Goal: Complete application form

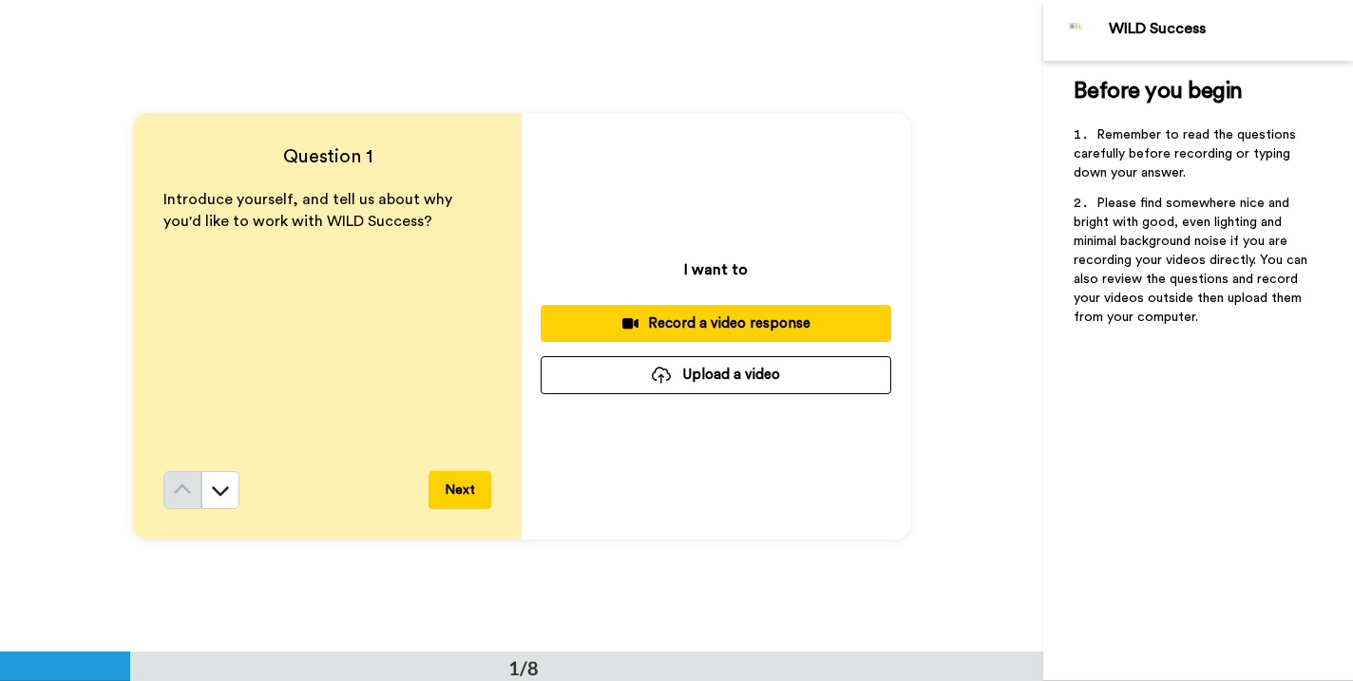
click at [455, 488] on button "Next" at bounding box center [459, 490] width 63 height 38
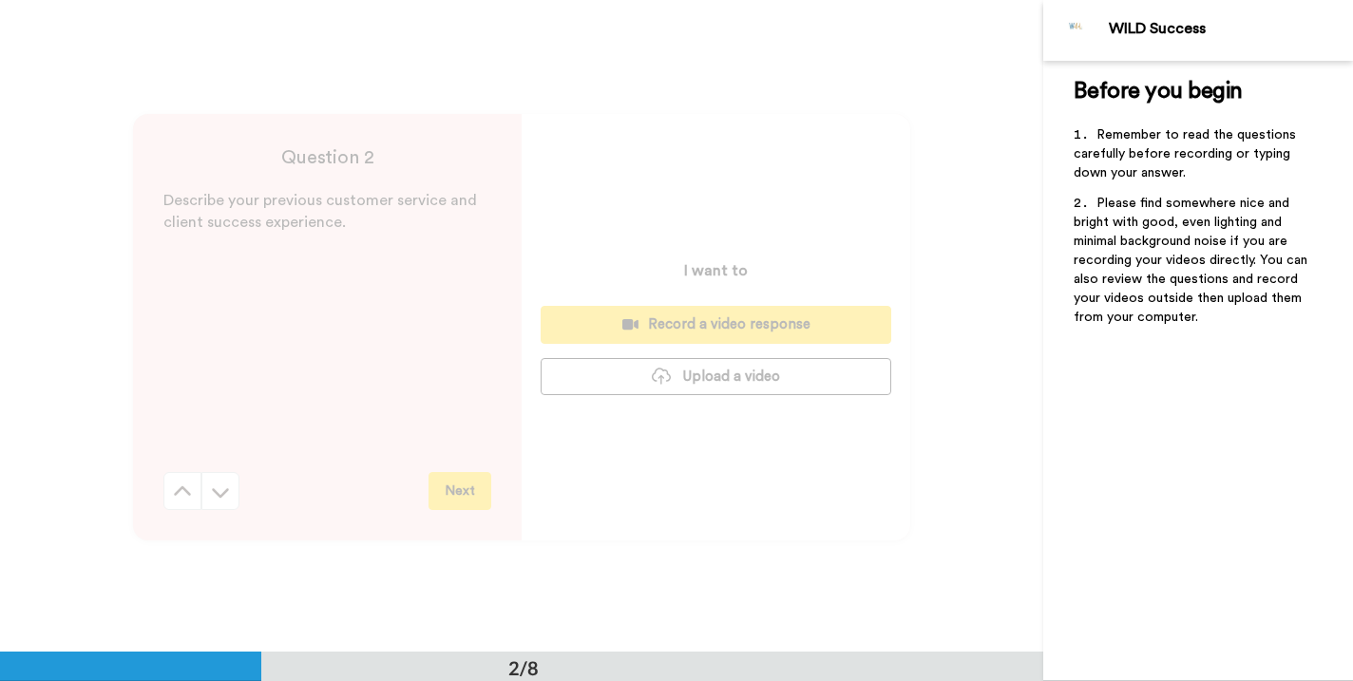
scroll to position [653, 0]
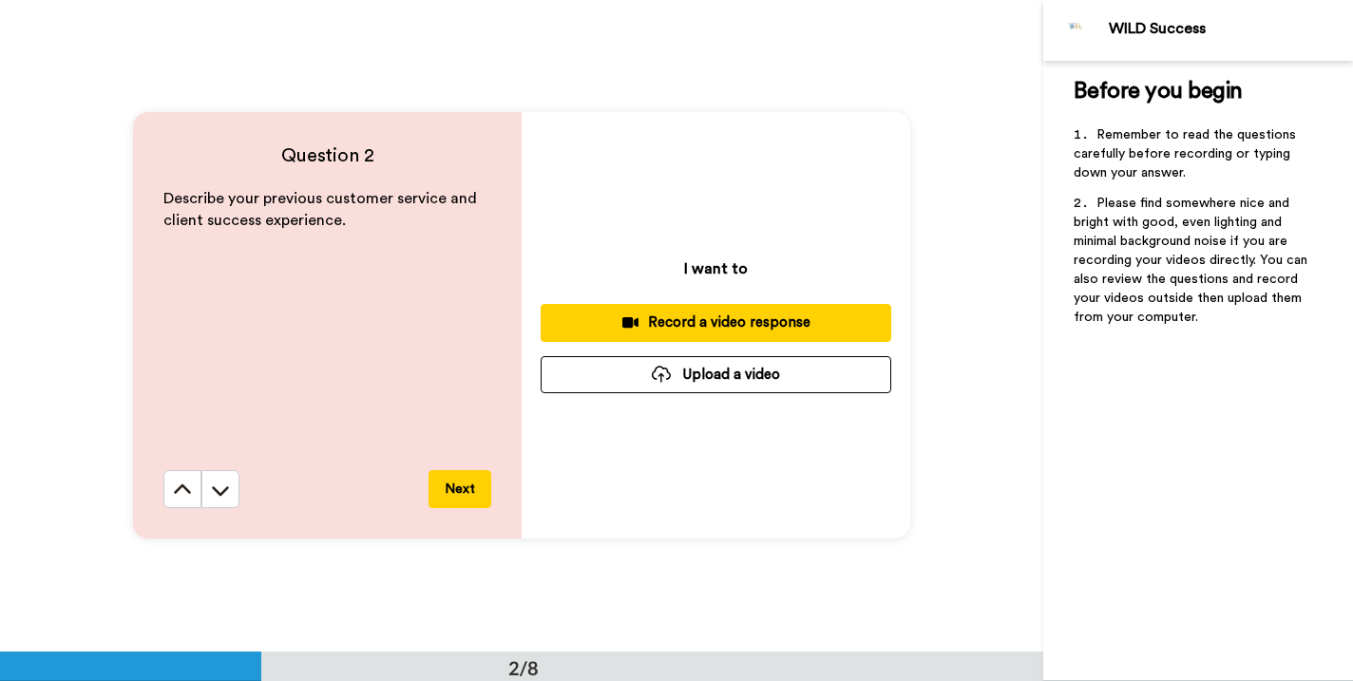
click at [459, 491] on button "Next" at bounding box center [459, 489] width 63 height 38
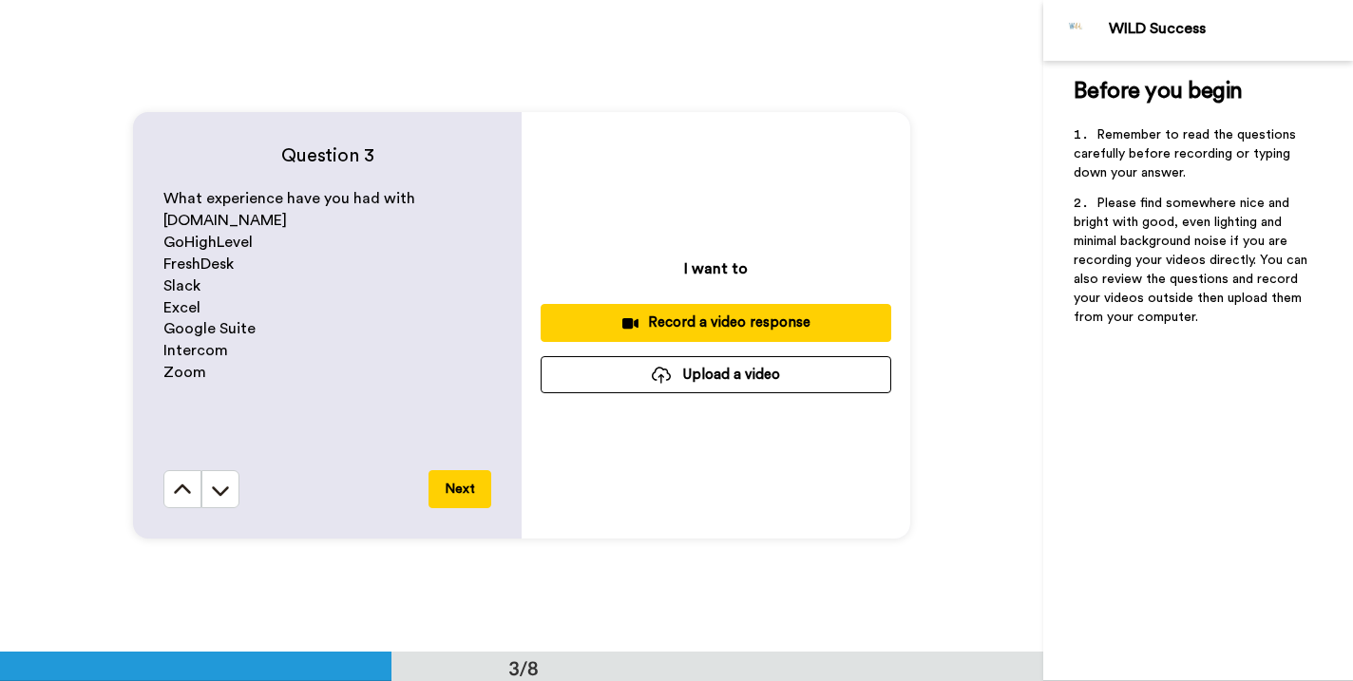
click at [459, 491] on button "Next" at bounding box center [459, 489] width 63 height 38
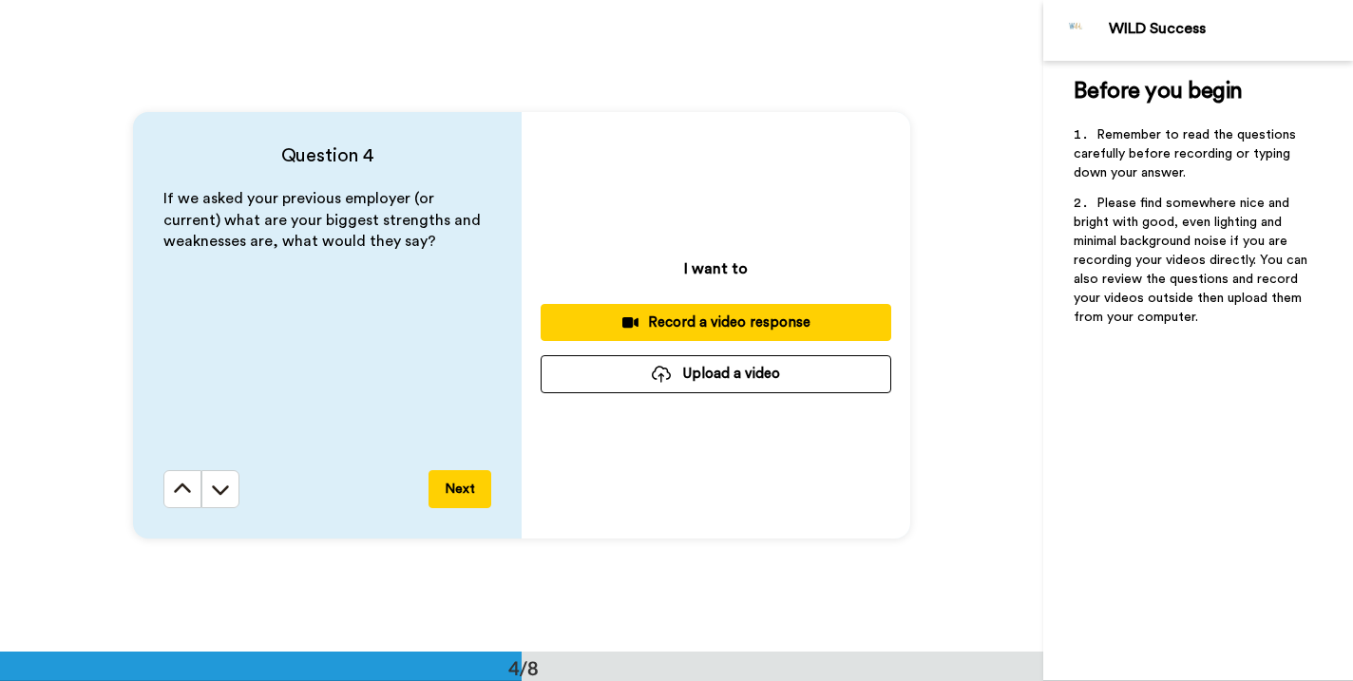
click at [459, 491] on button "Next" at bounding box center [459, 489] width 63 height 38
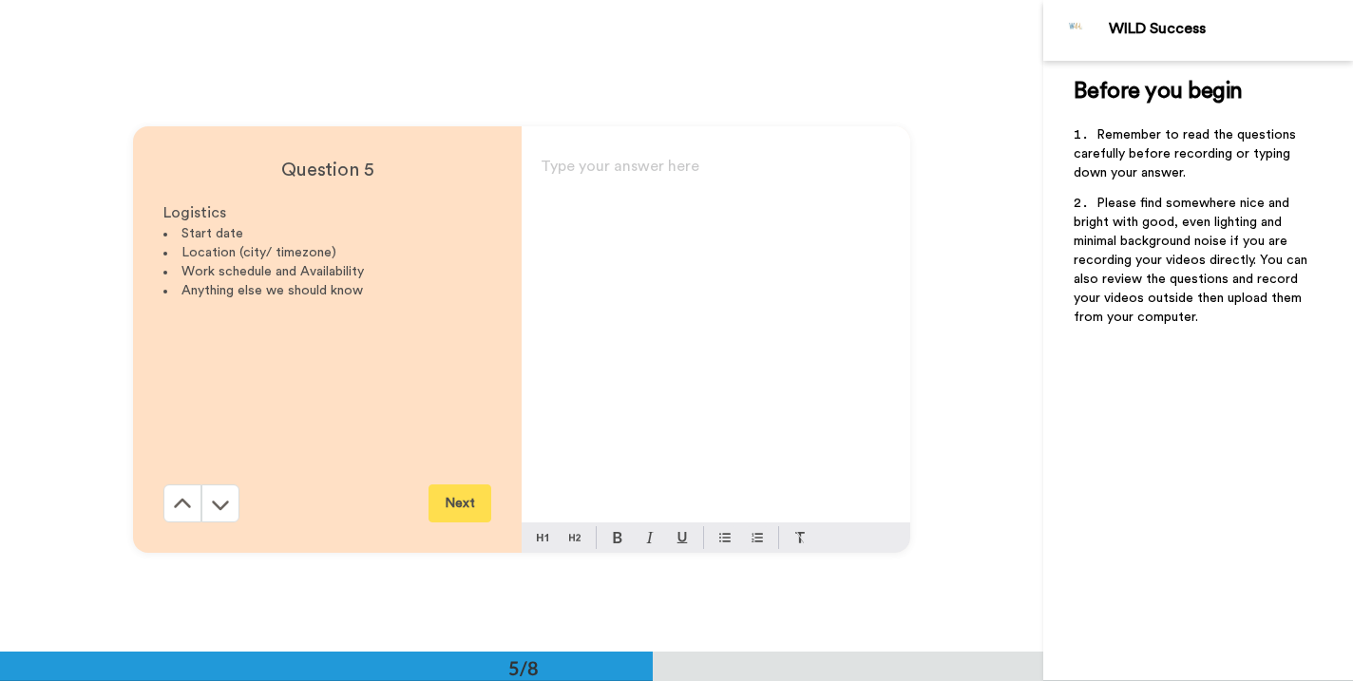
scroll to position [2609, 0]
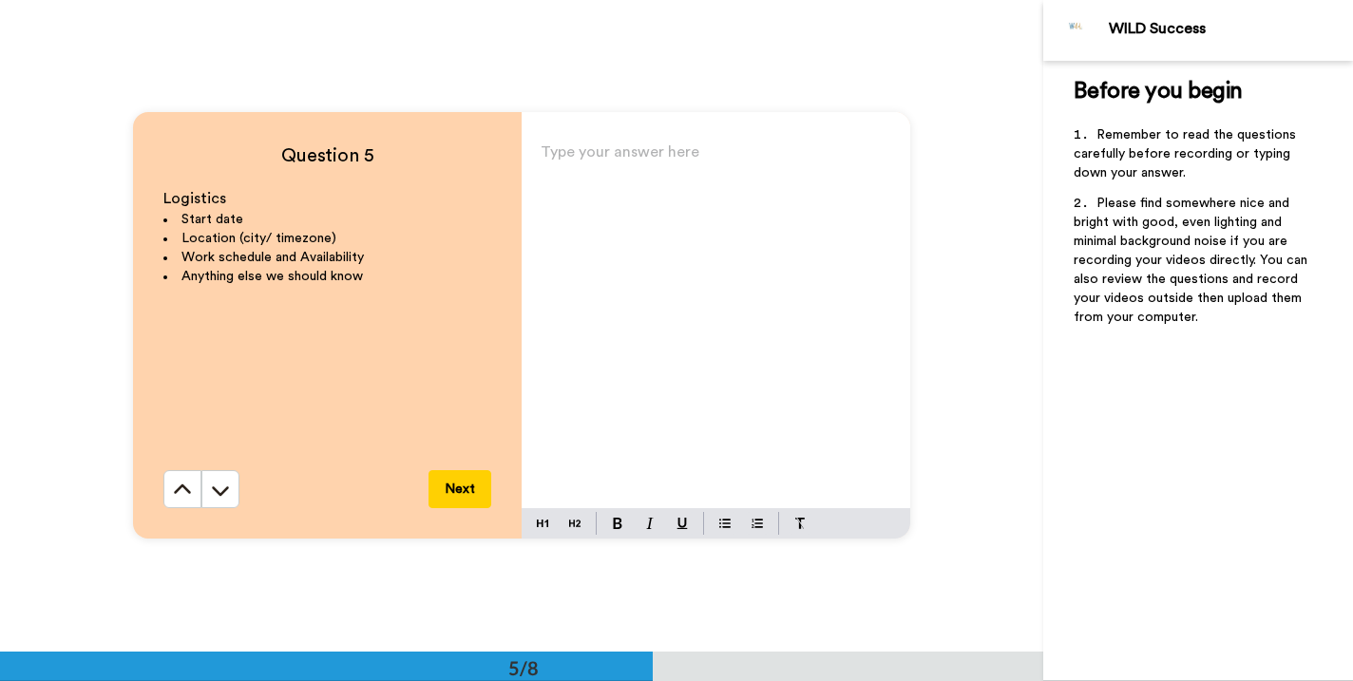
click at [459, 492] on button "Next" at bounding box center [459, 489] width 63 height 38
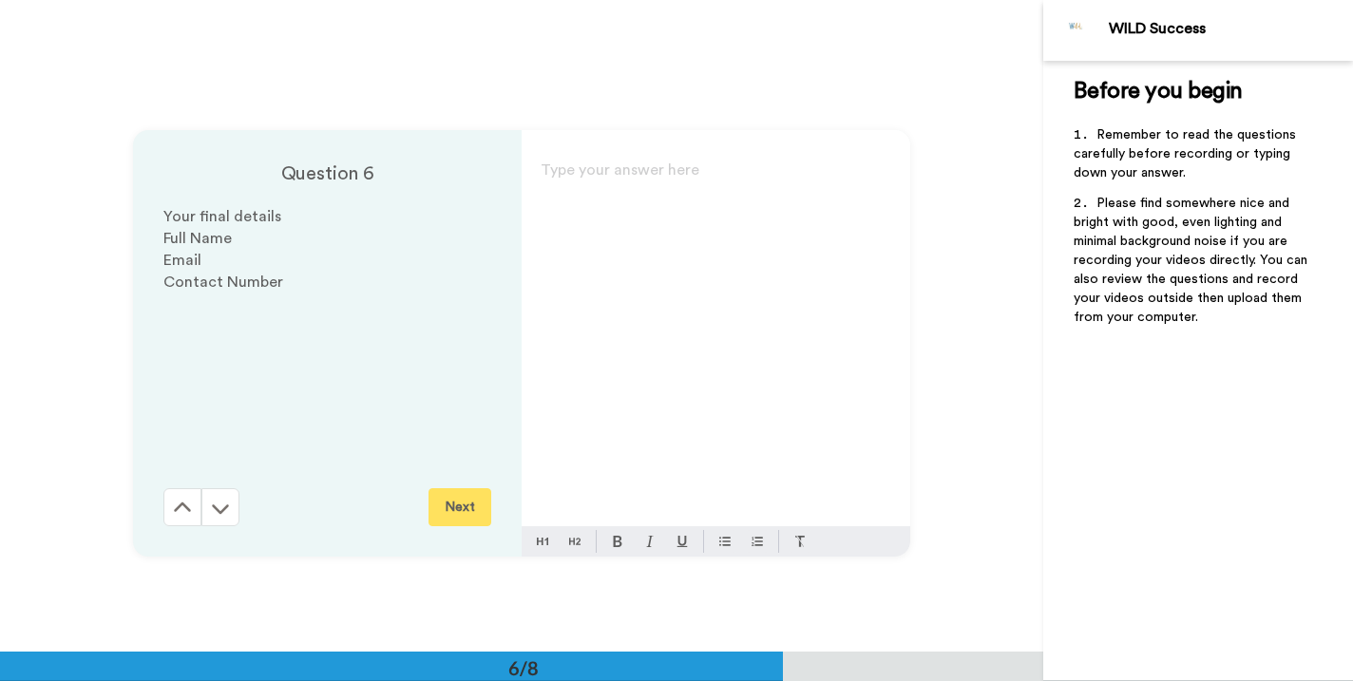
scroll to position [3260, 0]
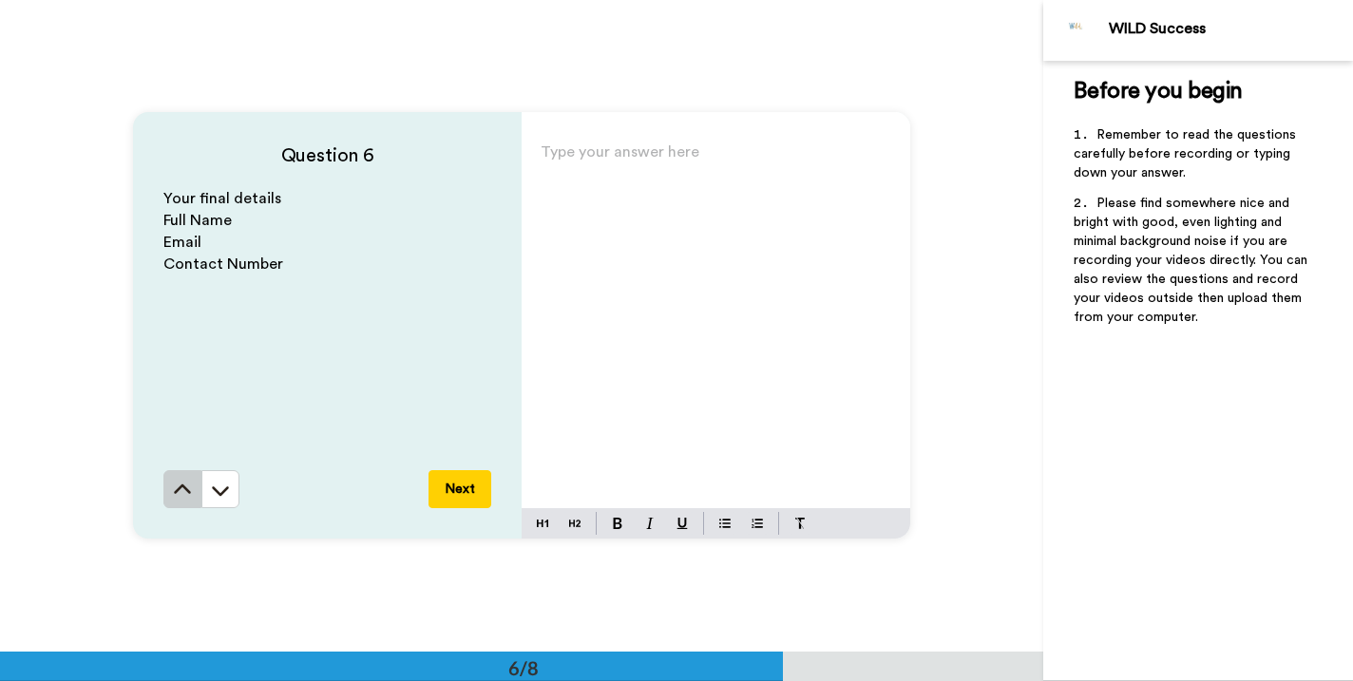
click at [191, 484] on icon at bounding box center [182, 490] width 19 height 19
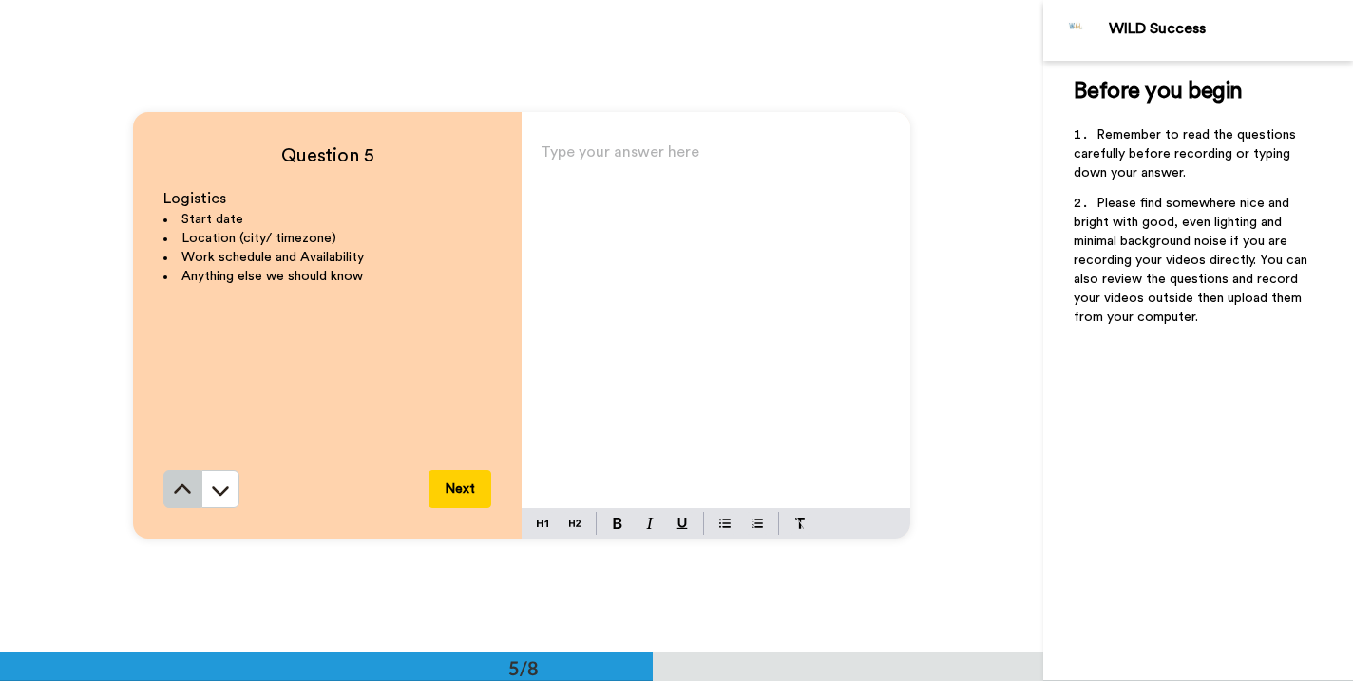
click at [191, 485] on icon at bounding box center [182, 490] width 19 height 19
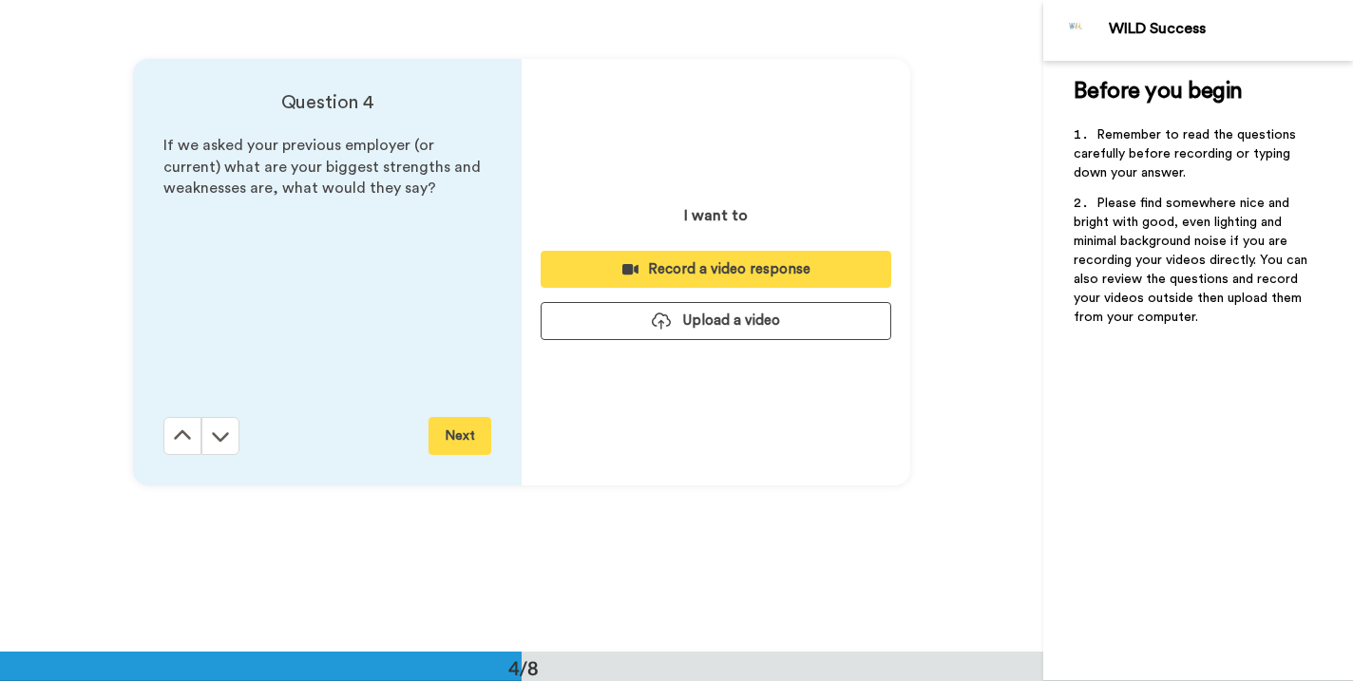
scroll to position [1957, 0]
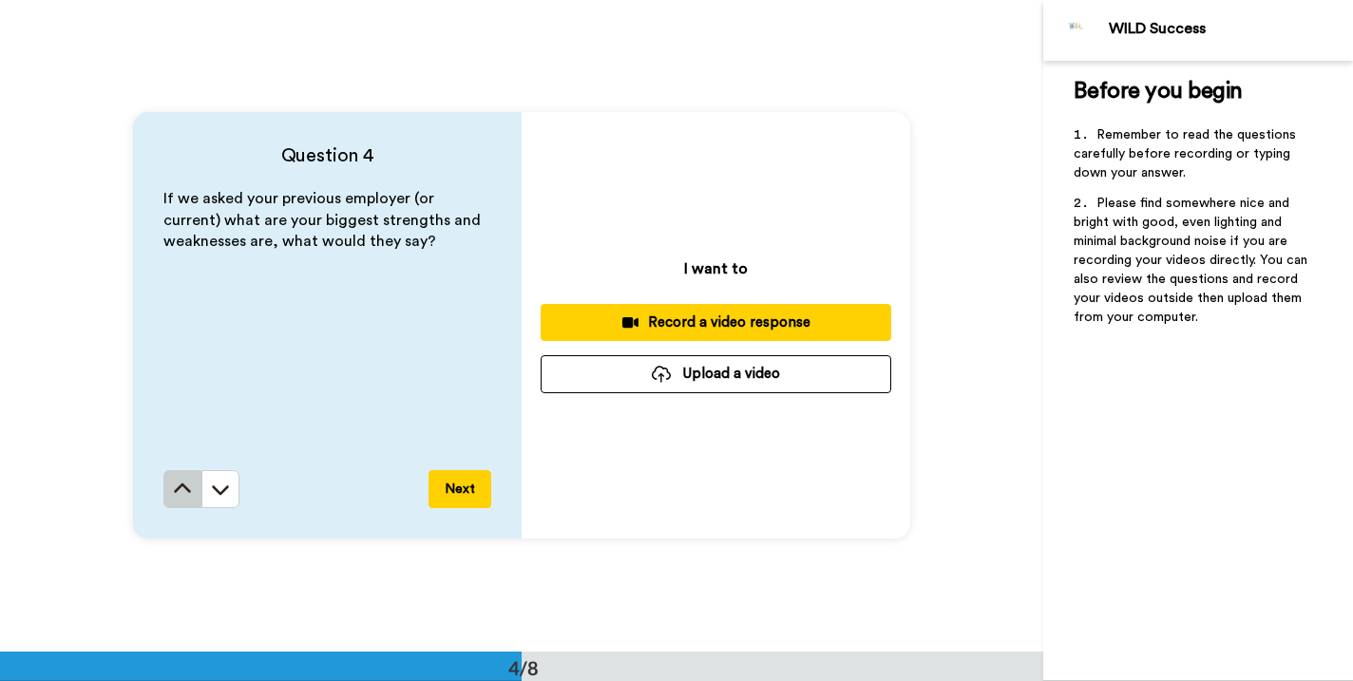
click at [189, 484] on icon at bounding box center [182, 489] width 19 height 19
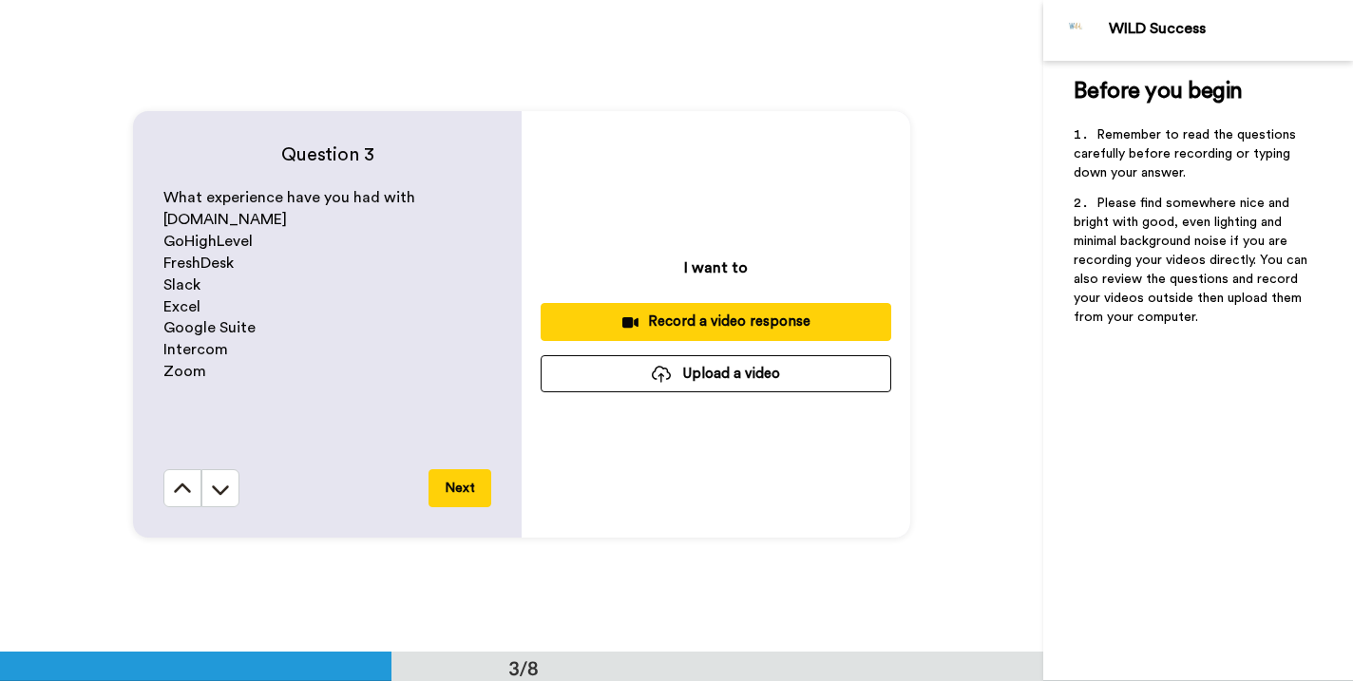
scroll to position [1304, 0]
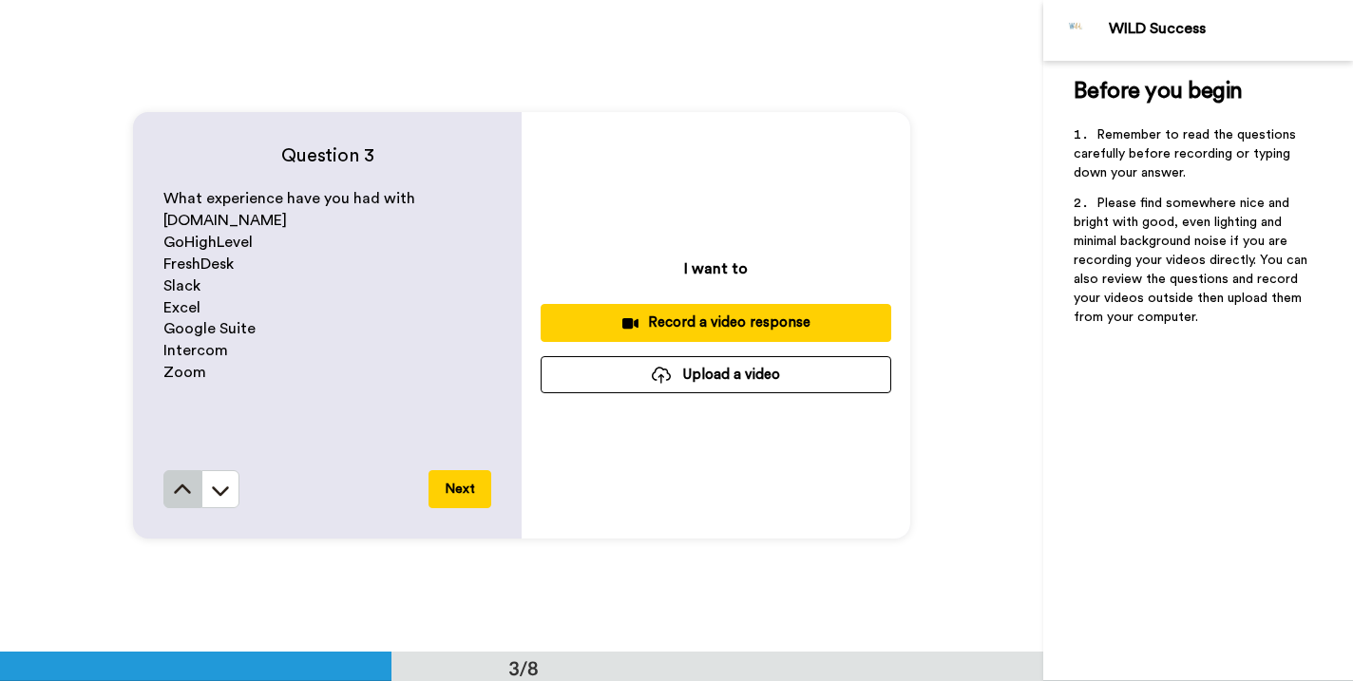
click at [187, 487] on icon at bounding box center [182, 490] width 19 height 19
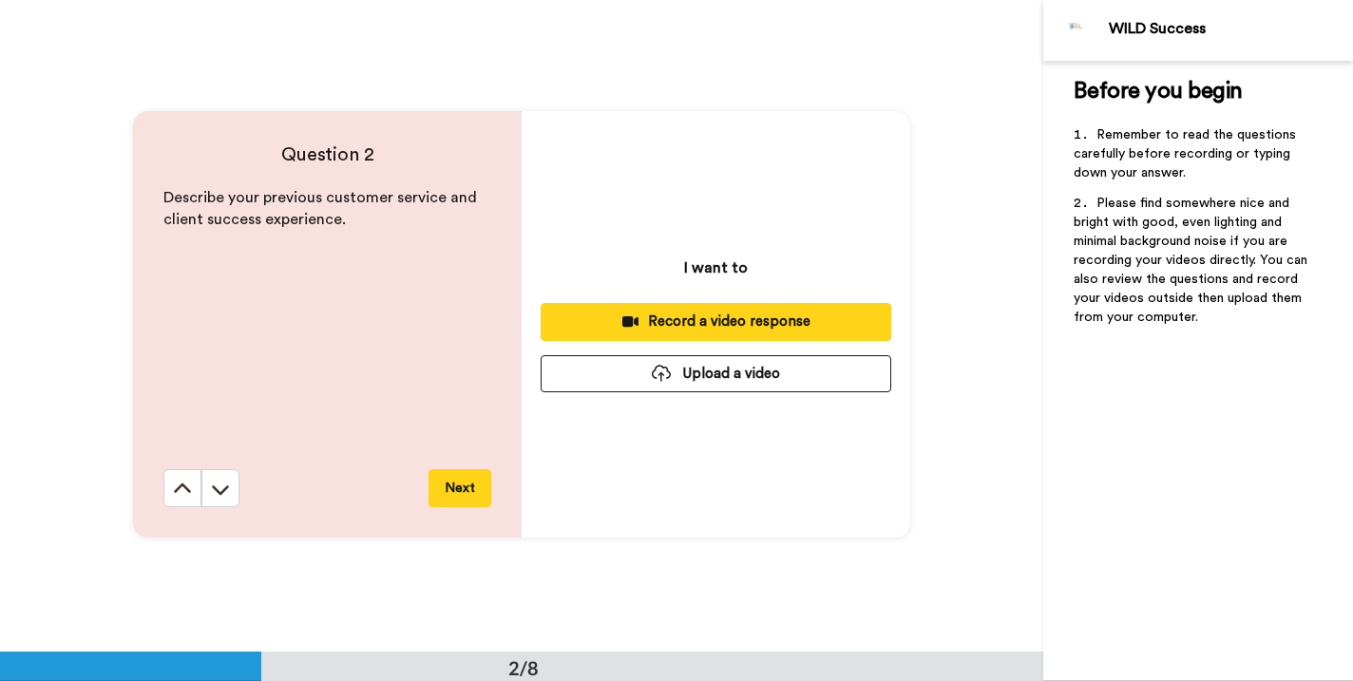
scroll to position [653, 0]
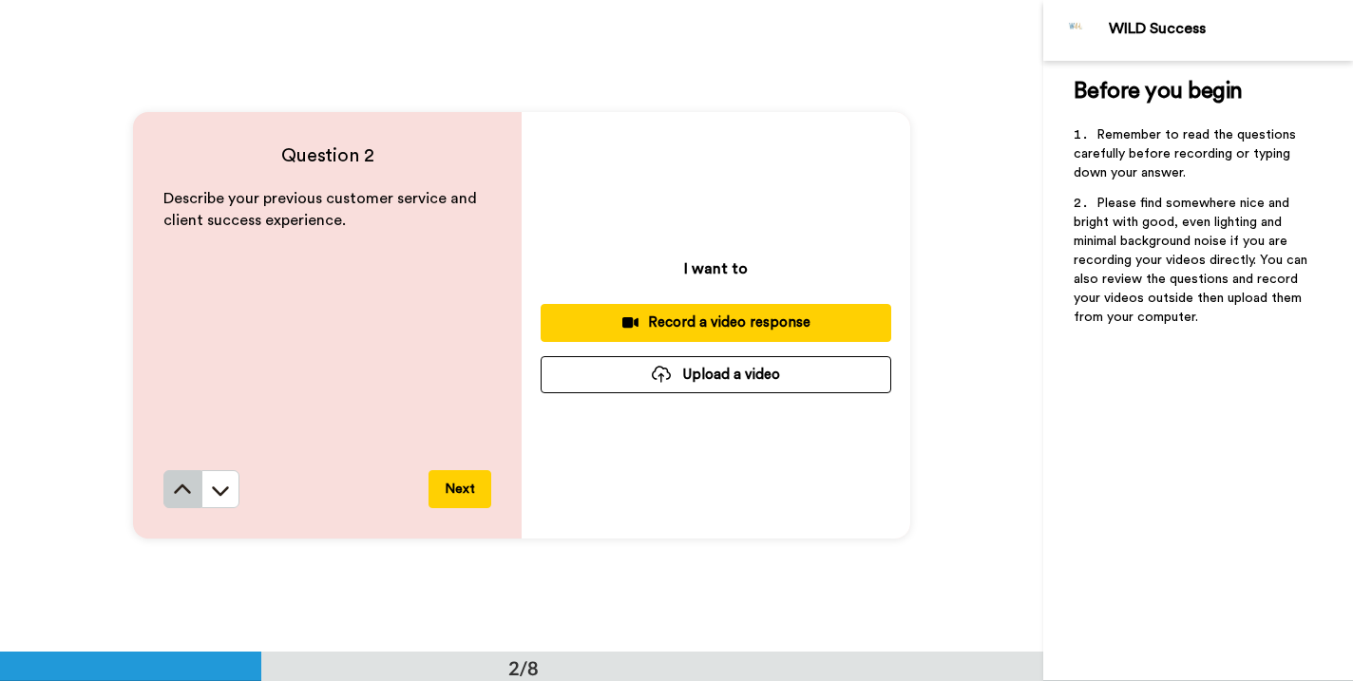
click at [185, 489] on icon at bounding box center [182, 489] width 17 height 10
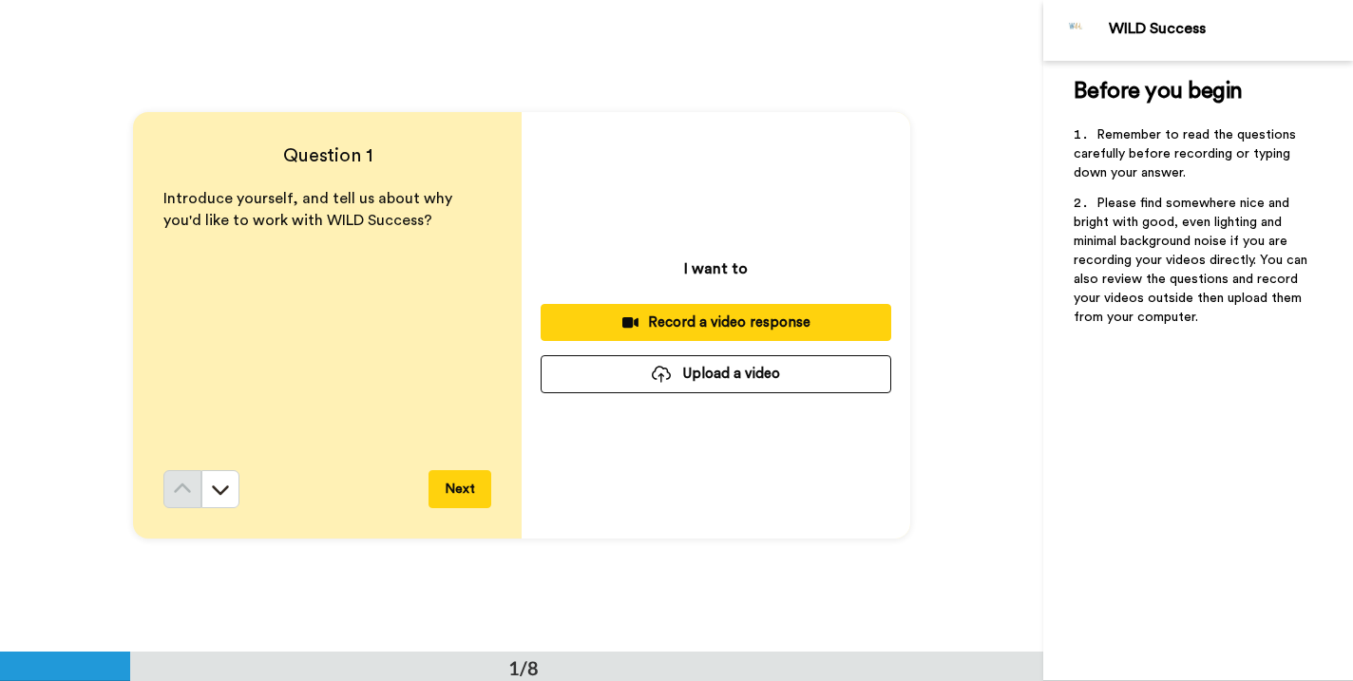
scroll to position [0, 0]
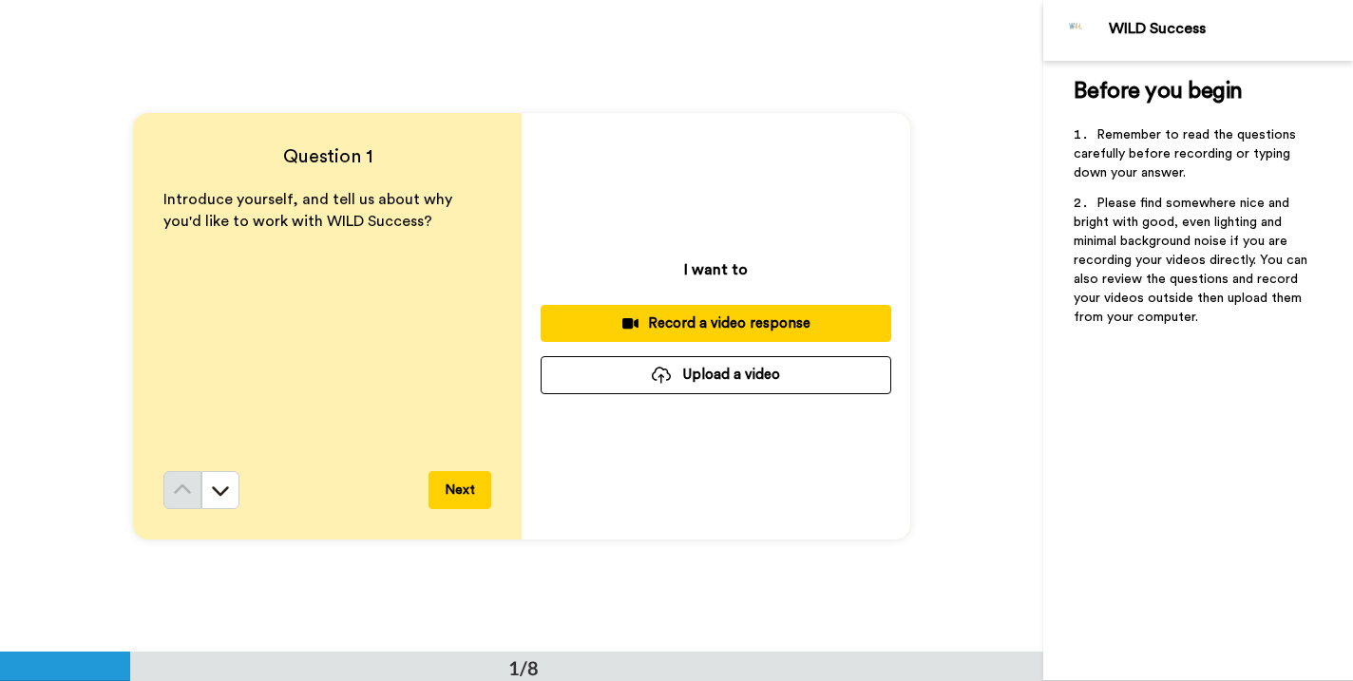
click at [454, 484] on button "Next" at bounding box center [459, 490] width 63 height 38
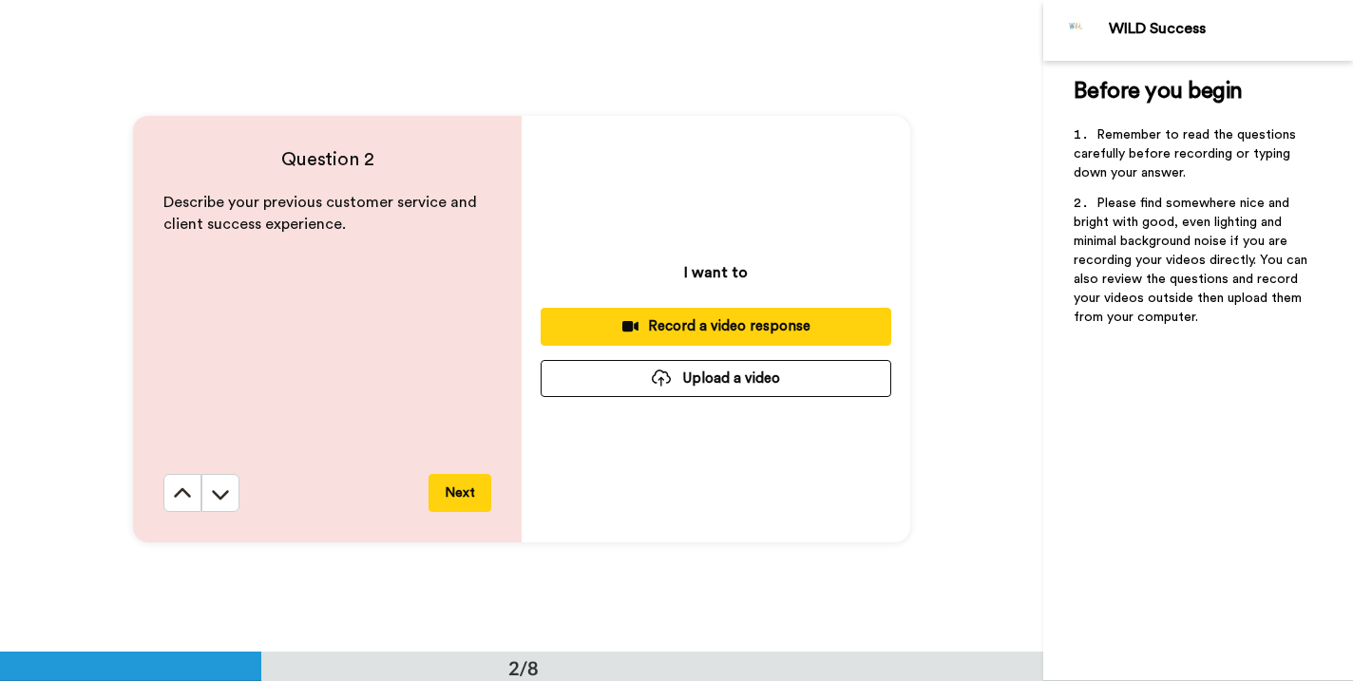
scroll to position [653, 0]
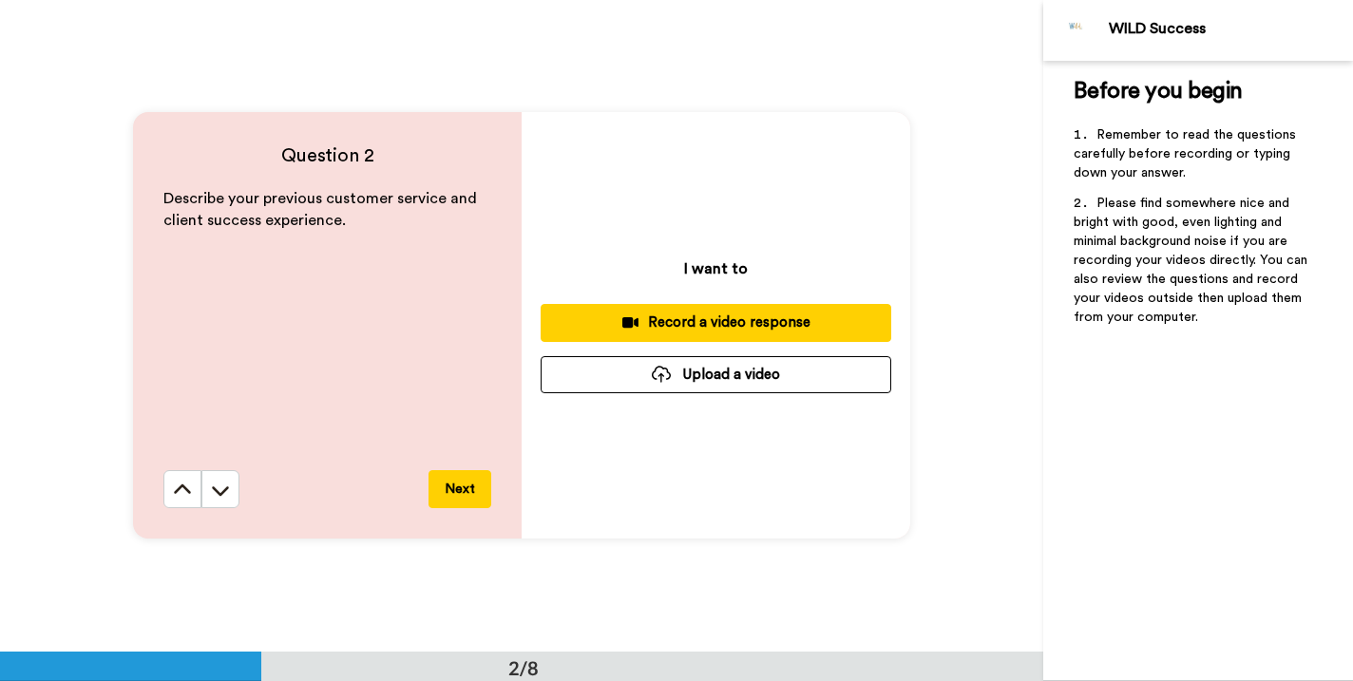
click at [470, 513] on div "Question 2 Describe your previous customer service and client success experienc…" at bounding box center [327, 325] width 389 height 427
click at [453, 498] on button "Next" at bounding box center [459, 489] width 63 height 38
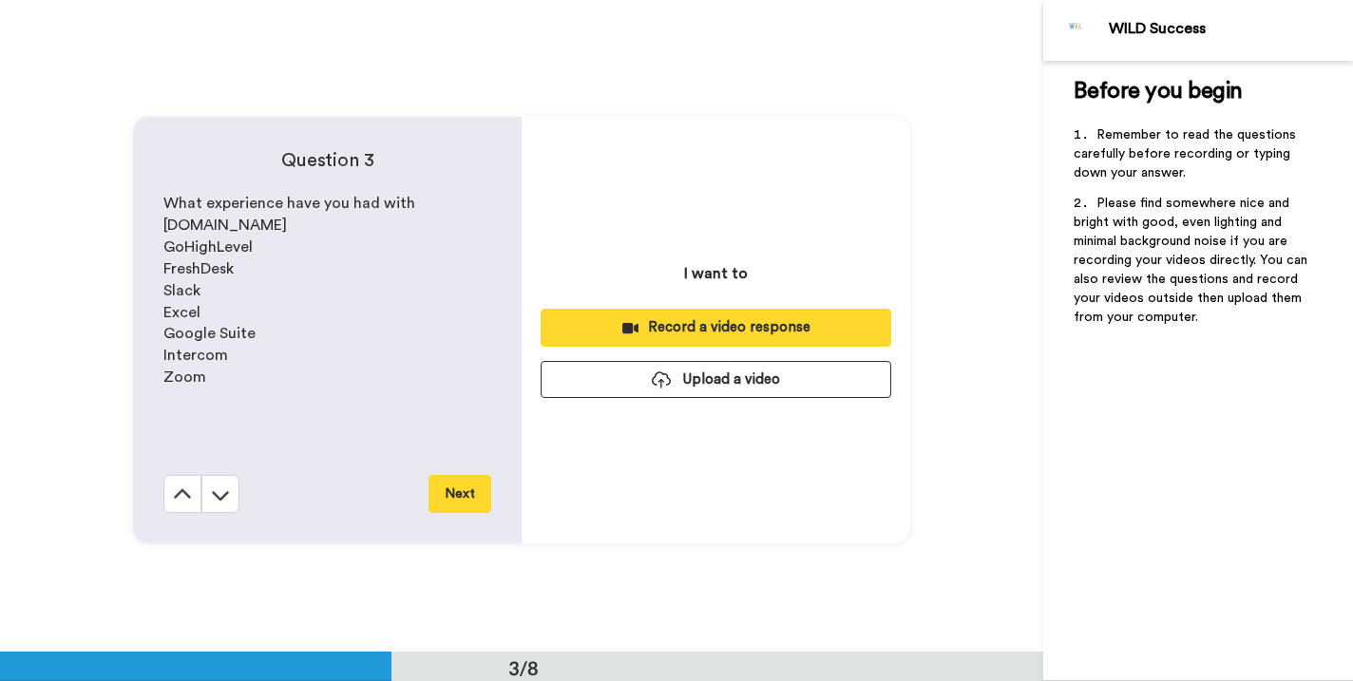
scroll to position [1304, 0]
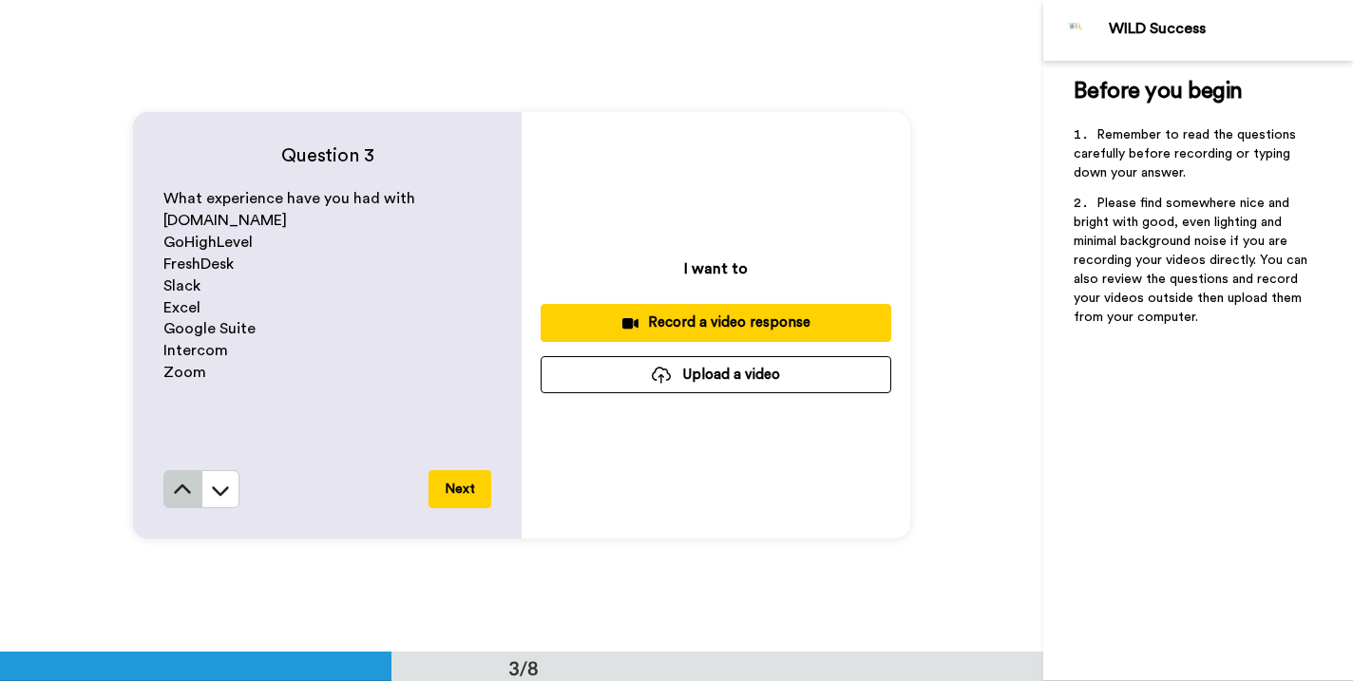
click at [176, 493] on icon at bounding box center [182, 490] width 17 height 10
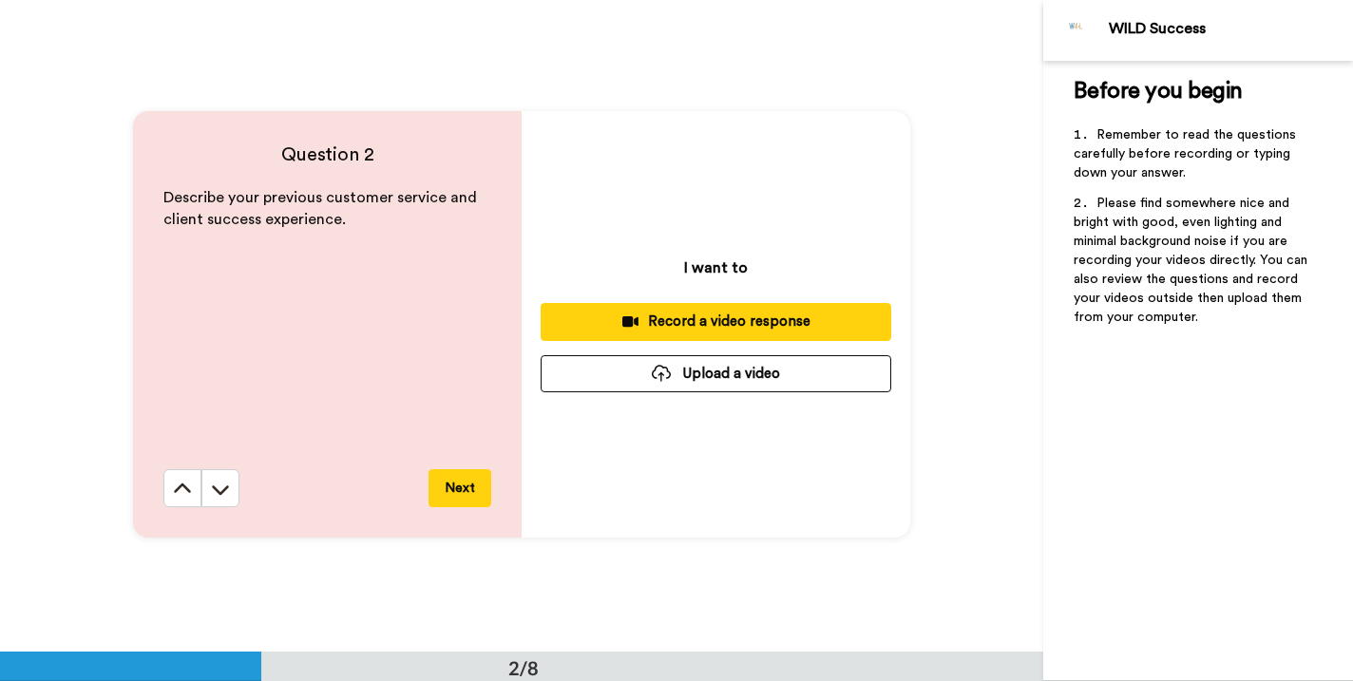
scroll to position [653, 0]
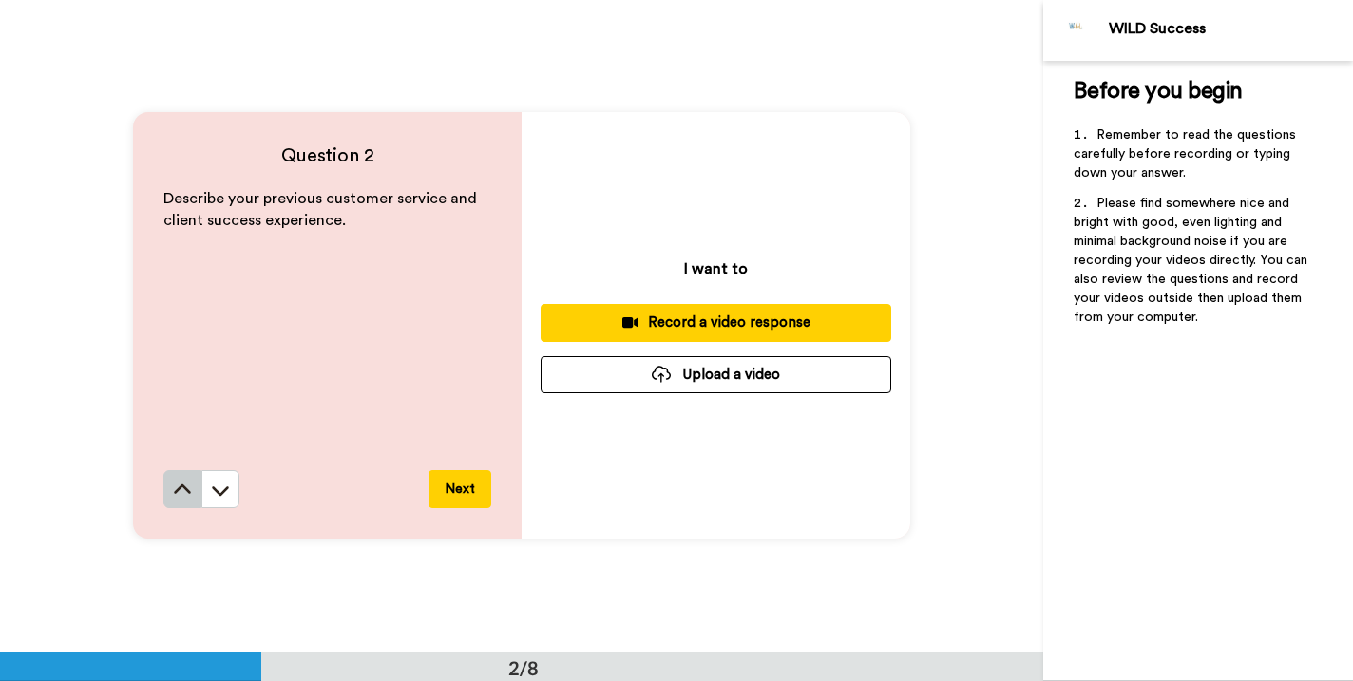
click at [175, 497] on icon at bounding box center [182, 490] width 19 height 19
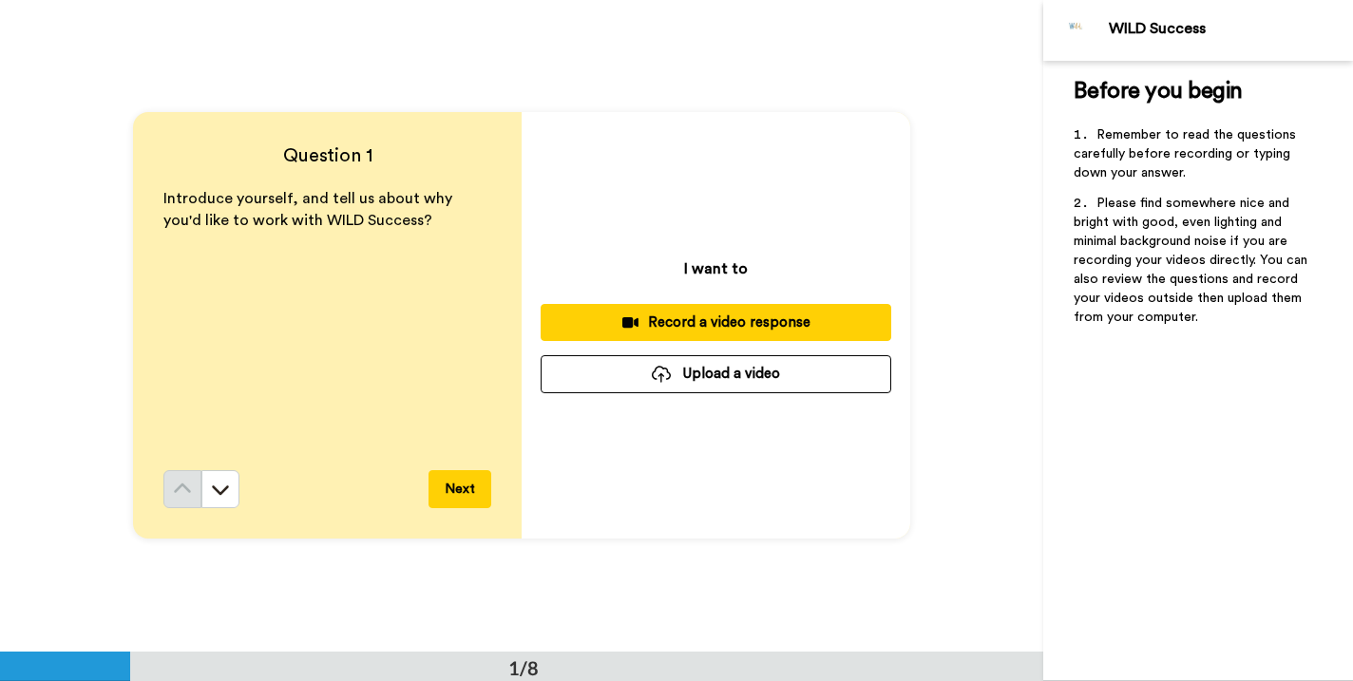
scroll to position [0, 0]
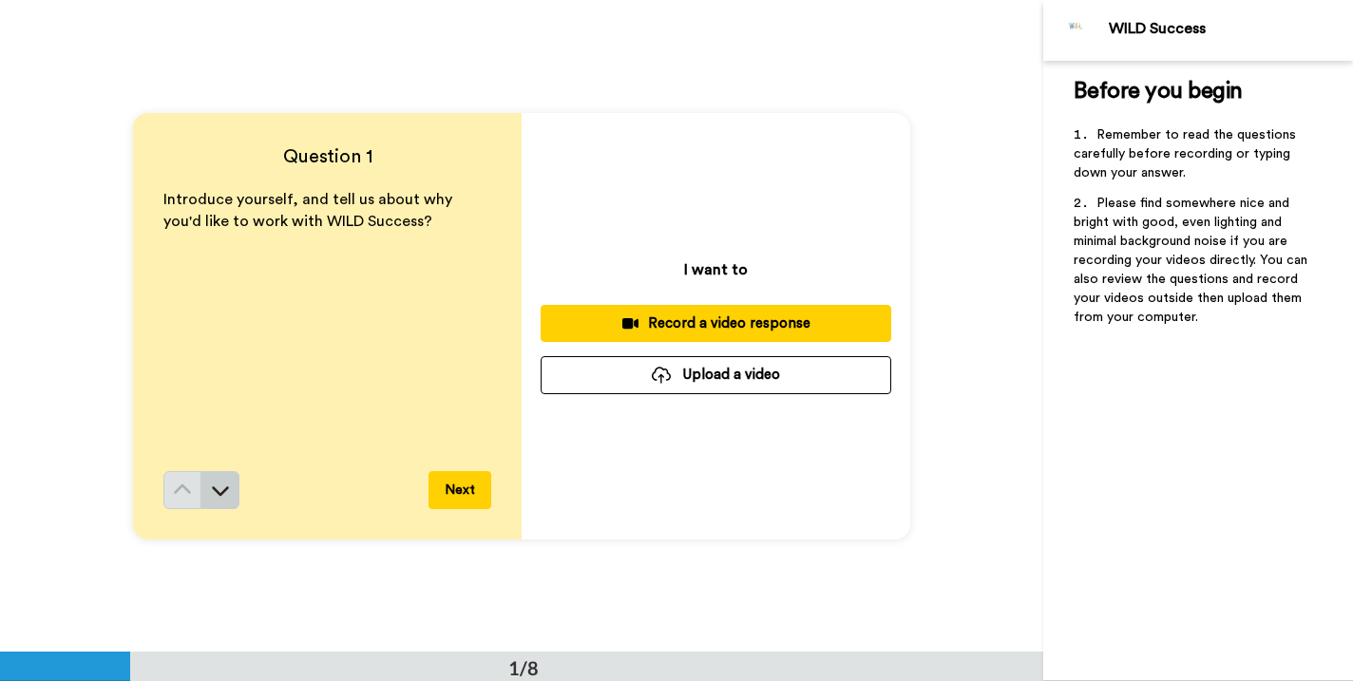
click at [220, 501] on button at bounding box center [220, 490] width 38 height 38
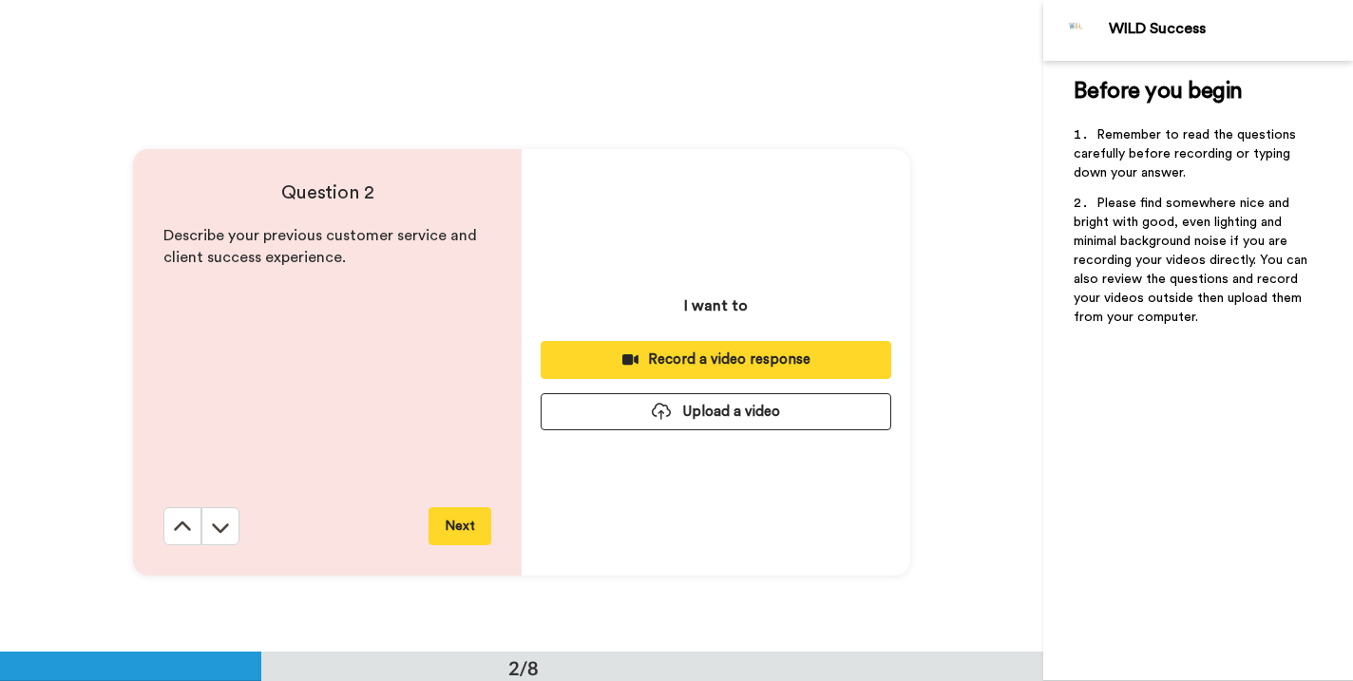
scroll to position [653, 0]
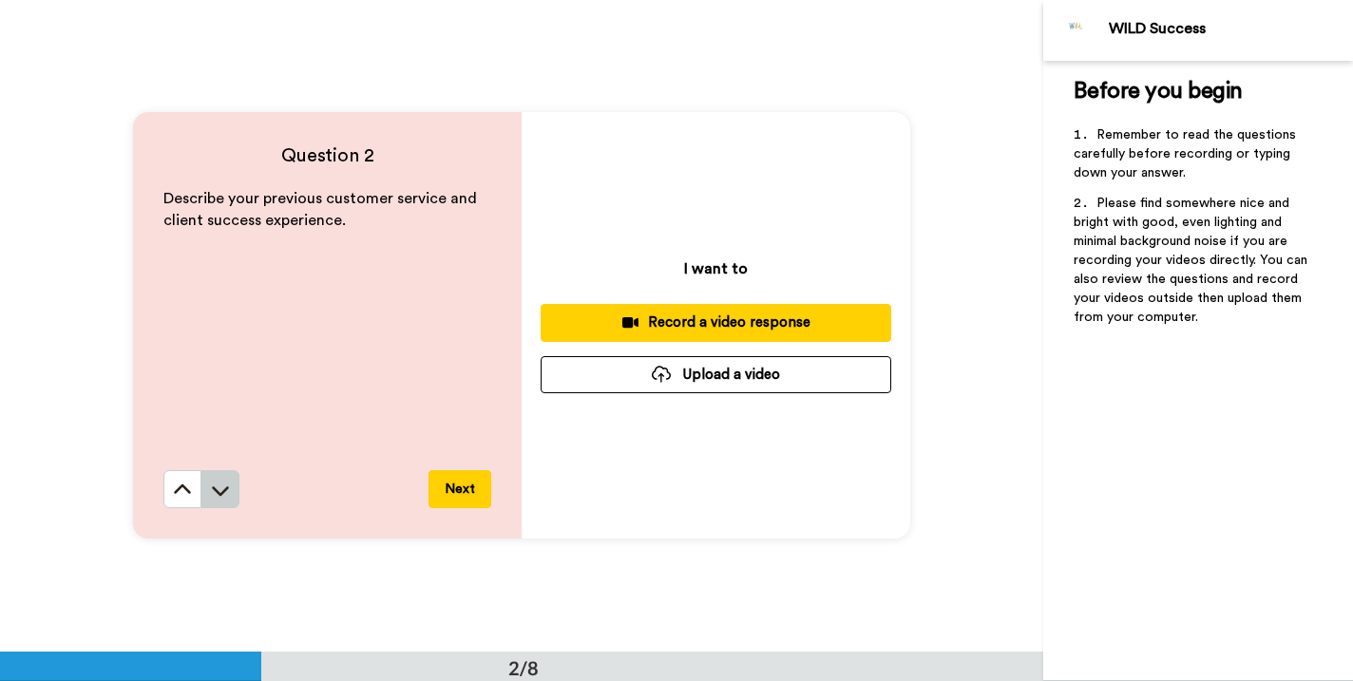
click at [225, 487] on icon at bounding box center [220, 490] width 19 height 19
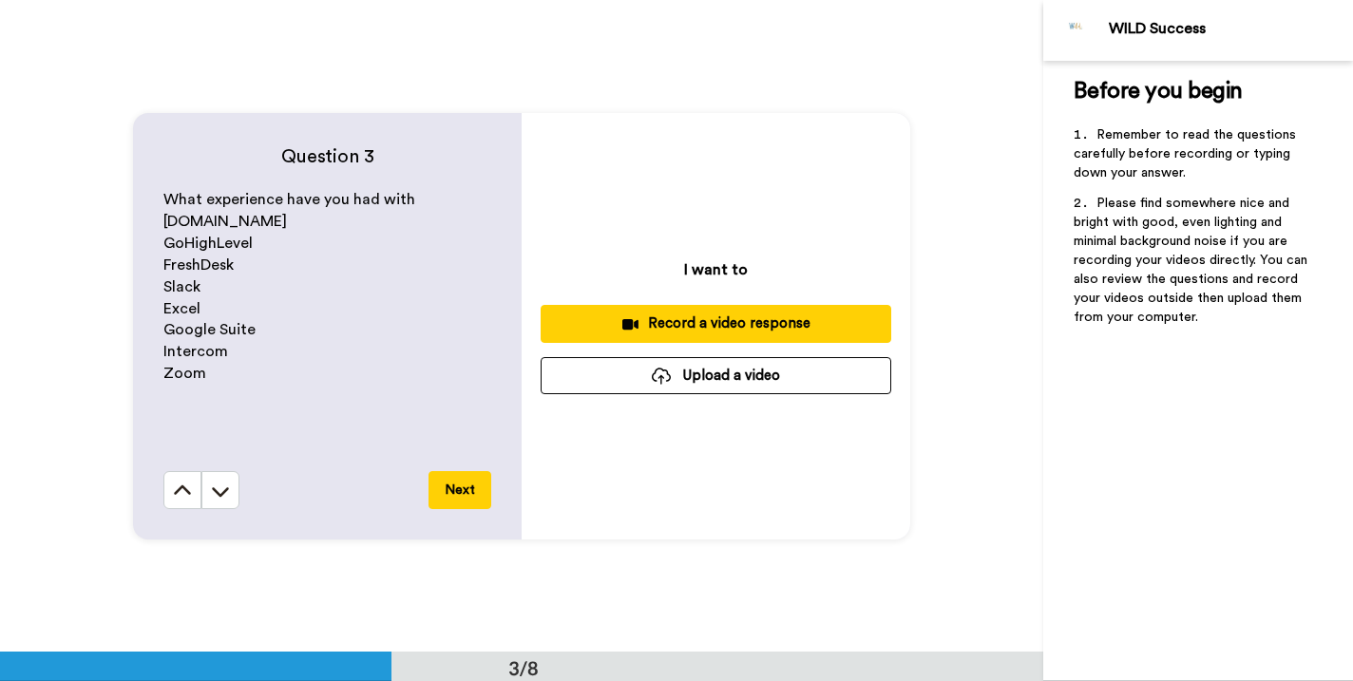
scroll to position [1304, 0]
click at [224, 492] on icon at bounding box center [220, 491] width 17 height 10
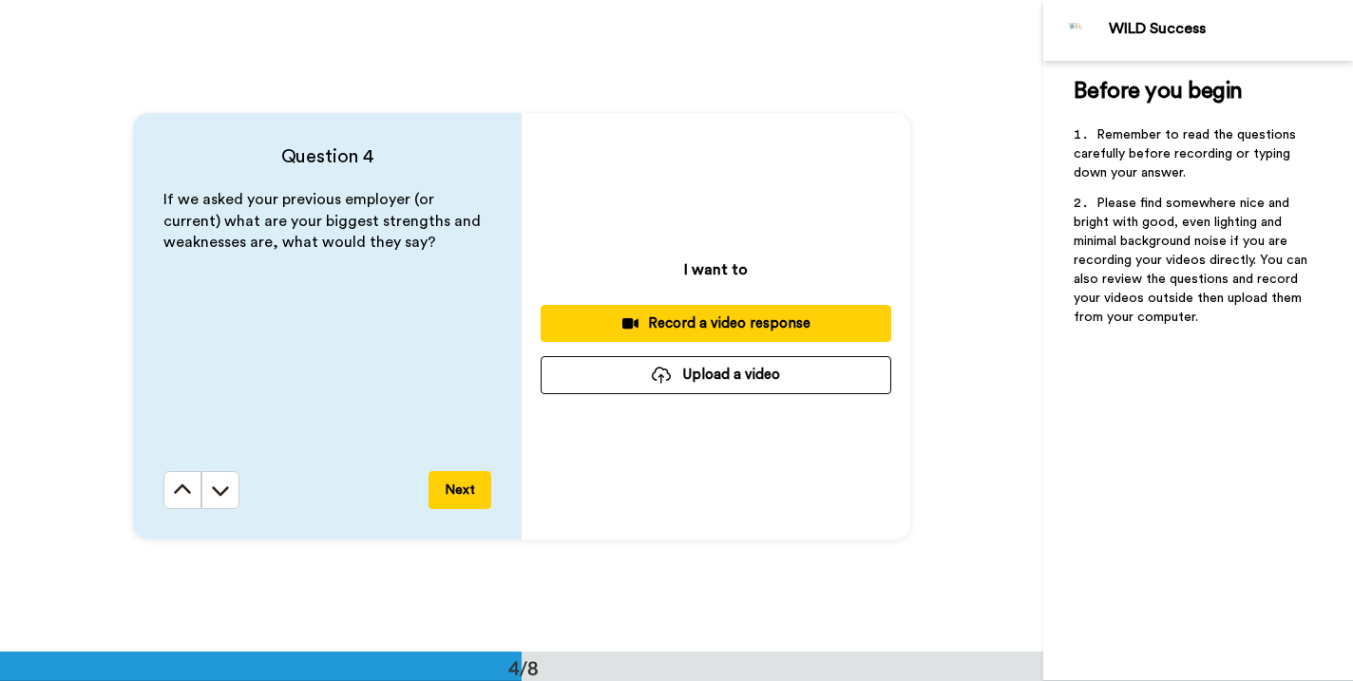
scroll to position [1957, 0]
click at [456, 484] on button "Next" at bounding box center [459, 489] width 63 height 38
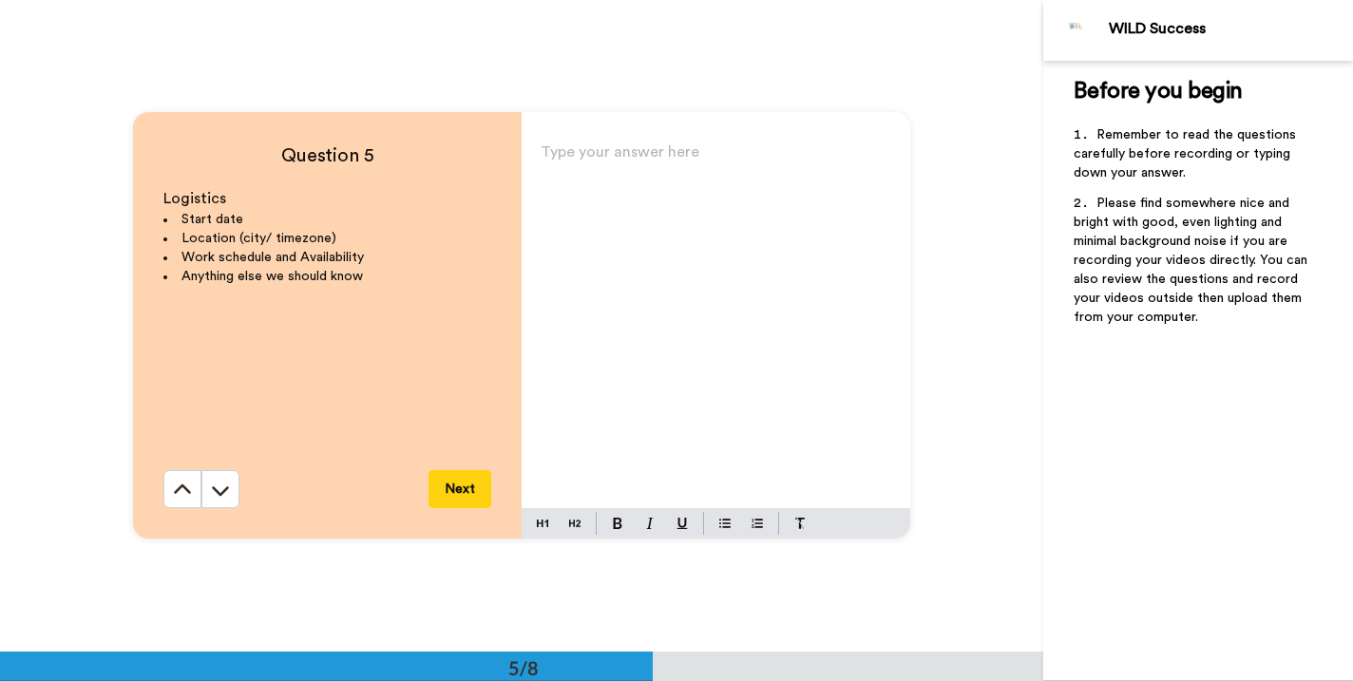
scroll to position [2609, 0]
click at [462, 490] on button "Next" at bounding box center [459, 489] width 63 height 38
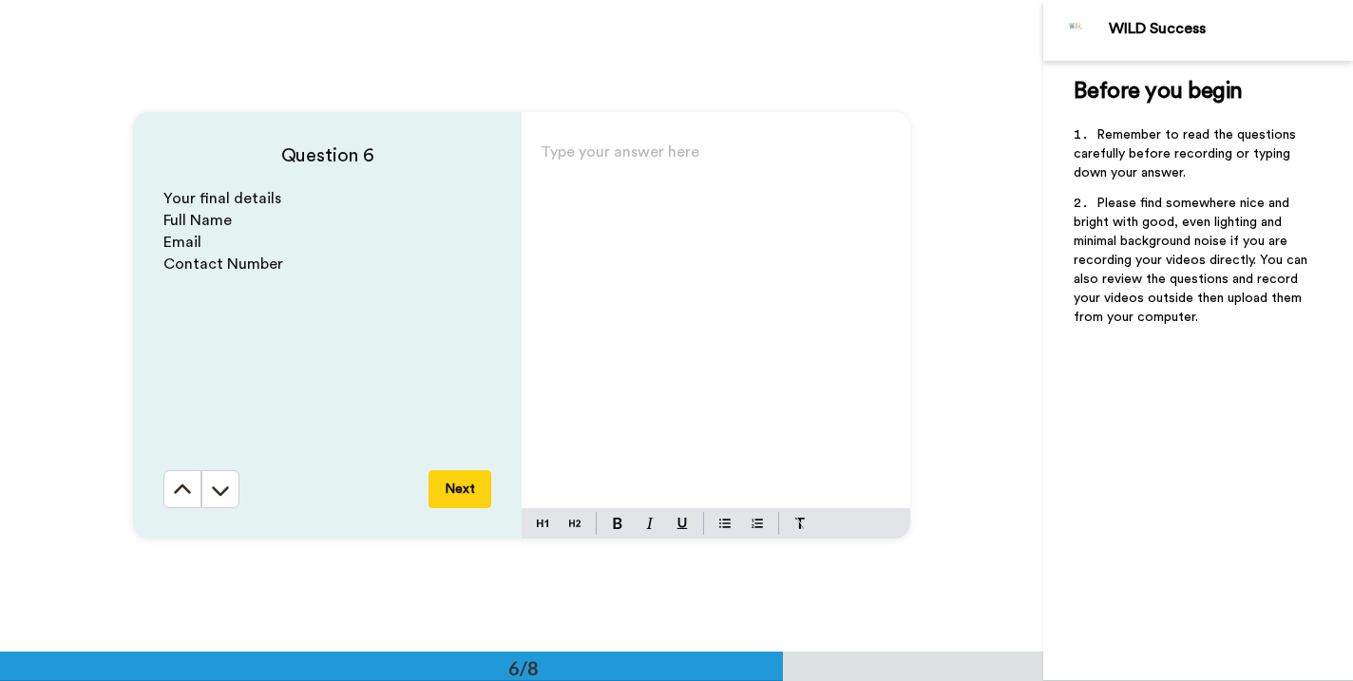
scroll to position [3260, 0]
click at [633, 179] on div "Type your answer here ﻿" at bounding box center [716, 324] width 389 height 370
click at [573, 147] on p "[EMAIL_ADDRESS][DOMAIN_NAME]" at bounding box center [716, 159] width 351 height 27
click at [777, 171] on p "[EMAIL_ADDRESS][DOMAIN_NAME]" at bounding box center [716, 159] width 351 height 27
drag, startPoint x: 542, startPoint y: 166, endPoint x: 542, endPoint y: 181, distance: 14.3
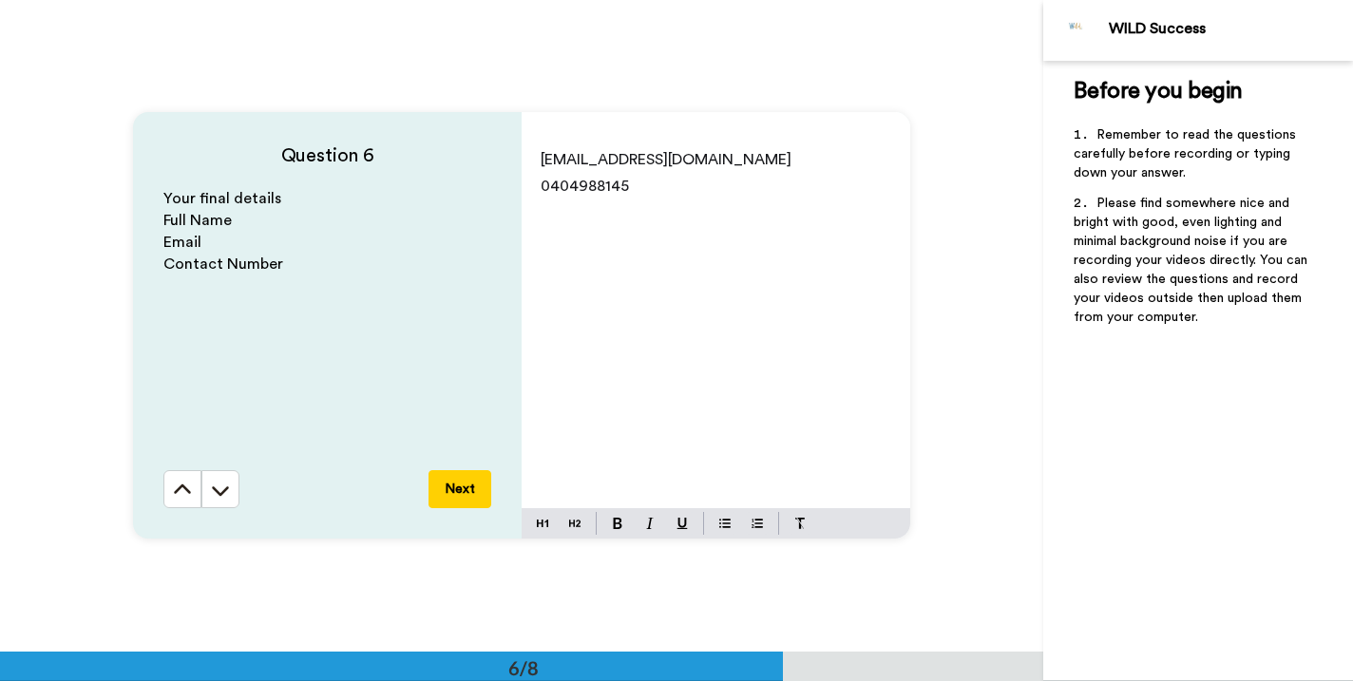
click at [542, 167] on span "[EMAIL_ADDRESS][DOMAIN_NAME]" at bounding box center [666, 159] width 251 height 15
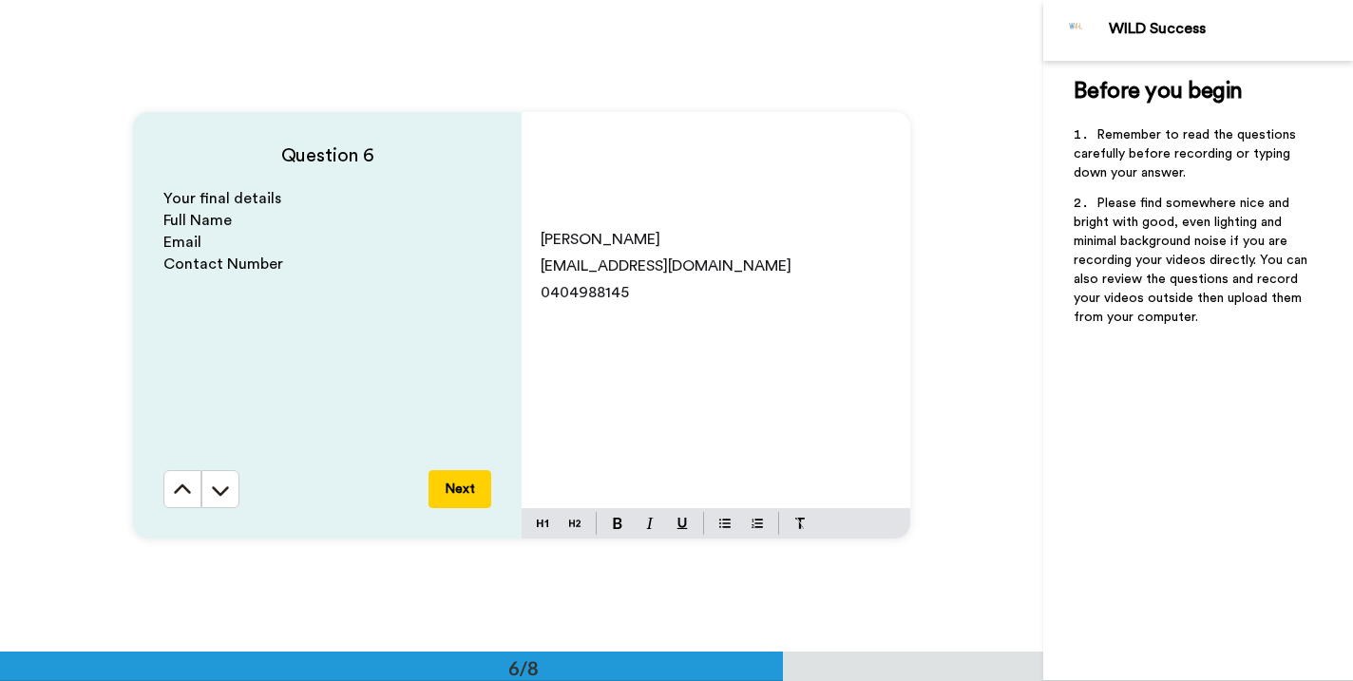
click at [555, 304] on p "0404988145" at bounding box center [716, 292] width 351 height 27
click at [552, 274] on span "[EMAIL_ADDRESS][DOMAIN_NAME]" at bounding box center [666, 265] width 251 height 15
click at [778, 263] on p "[EMAIL_ADDRESS][DOMAIN_NAME]" at bounding box center [716, 266] width 351 height 27
click at [177, 491] on icon at bounding box center [182, 490] width 17 height 10
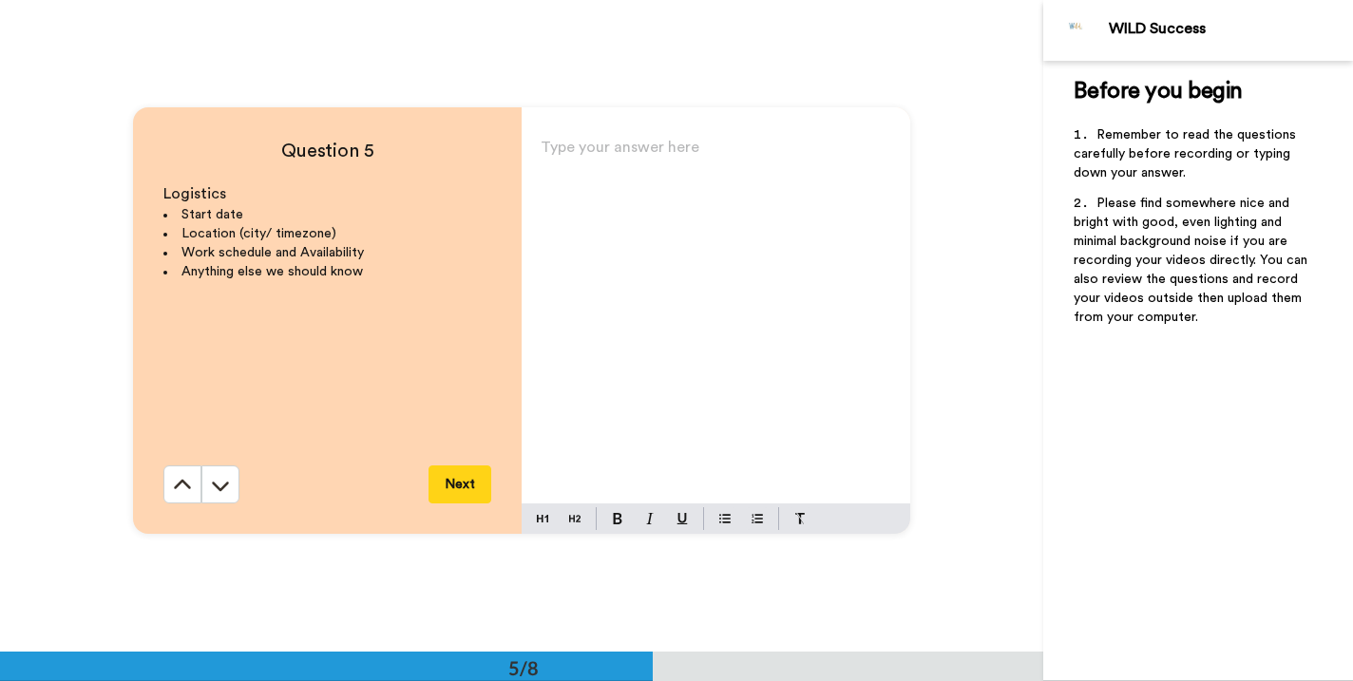
scroll to position [2609, 0]
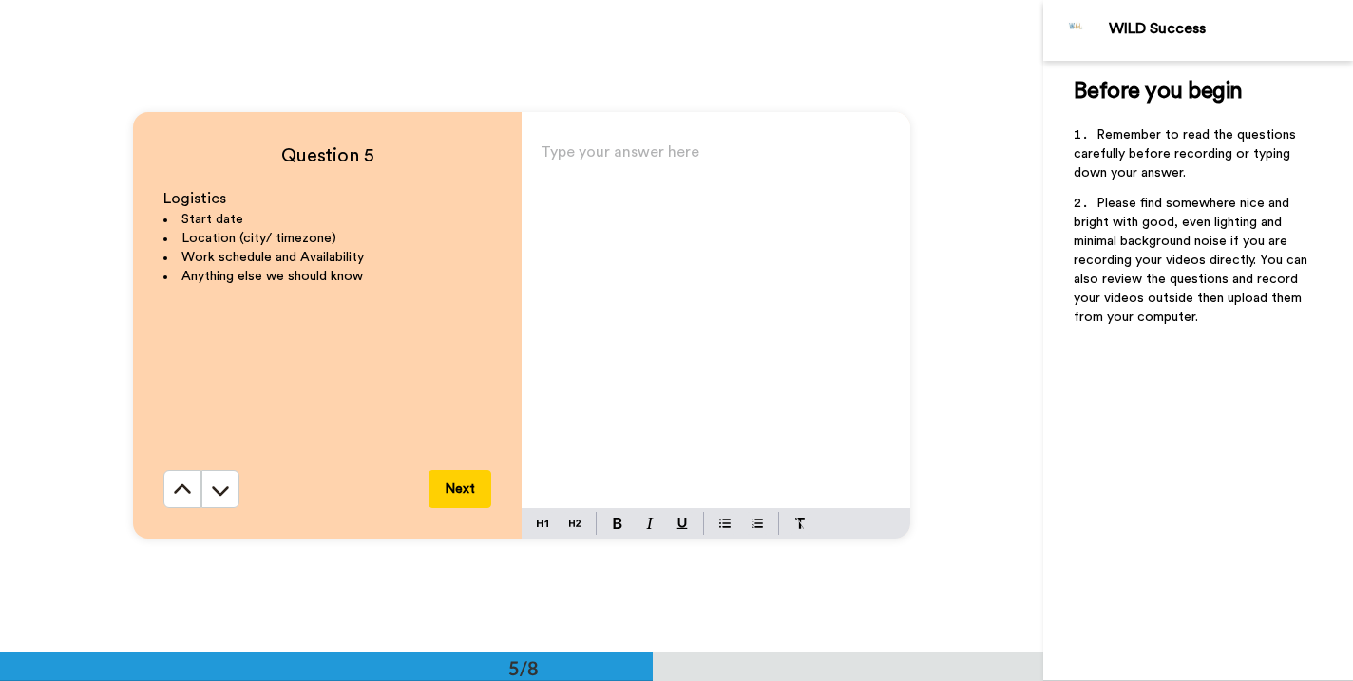
click at [561, 162] on p "Type your answer here ﻿" at bounding box center [716, 159] width 351 height 27
click at [549, 194] on div "ASAP" at bounding box center [716, 324] width 389 height 370
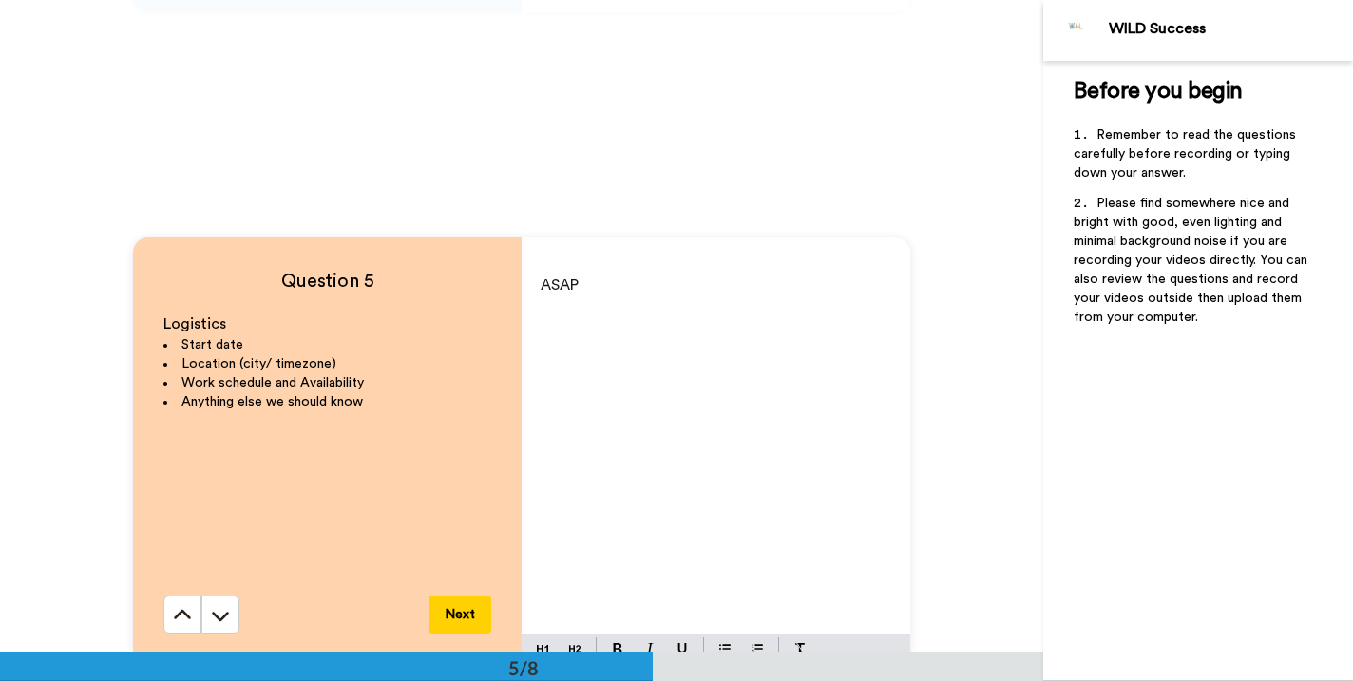
scroll to position [2482, 0]
click at [593, 314] on span "Sydney EST" at bounding box center [582, 312] width 82 height 15
click at [718, 316] on p "Sydney [GEOGRAPHIC_DATA] EST" at bounding box center [716, 312] width 351 height 27
click at [548, 339] on span "flexible" at bounding box center [566, 339] width 50 height 15
click at [609, 342] on p "Flexible" at bounding box center [716, 339] width 351 height 27
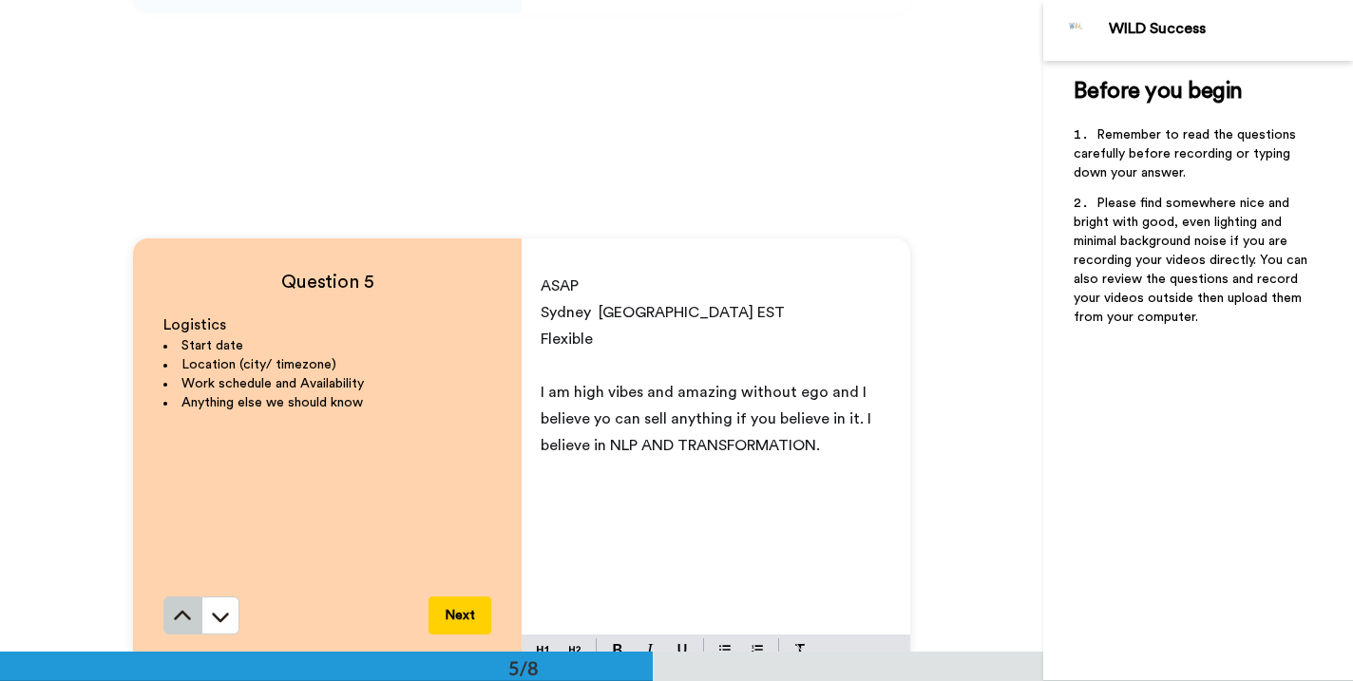
click at [176, 616] on icon at bounding box center [182, 616] width 19 height 19
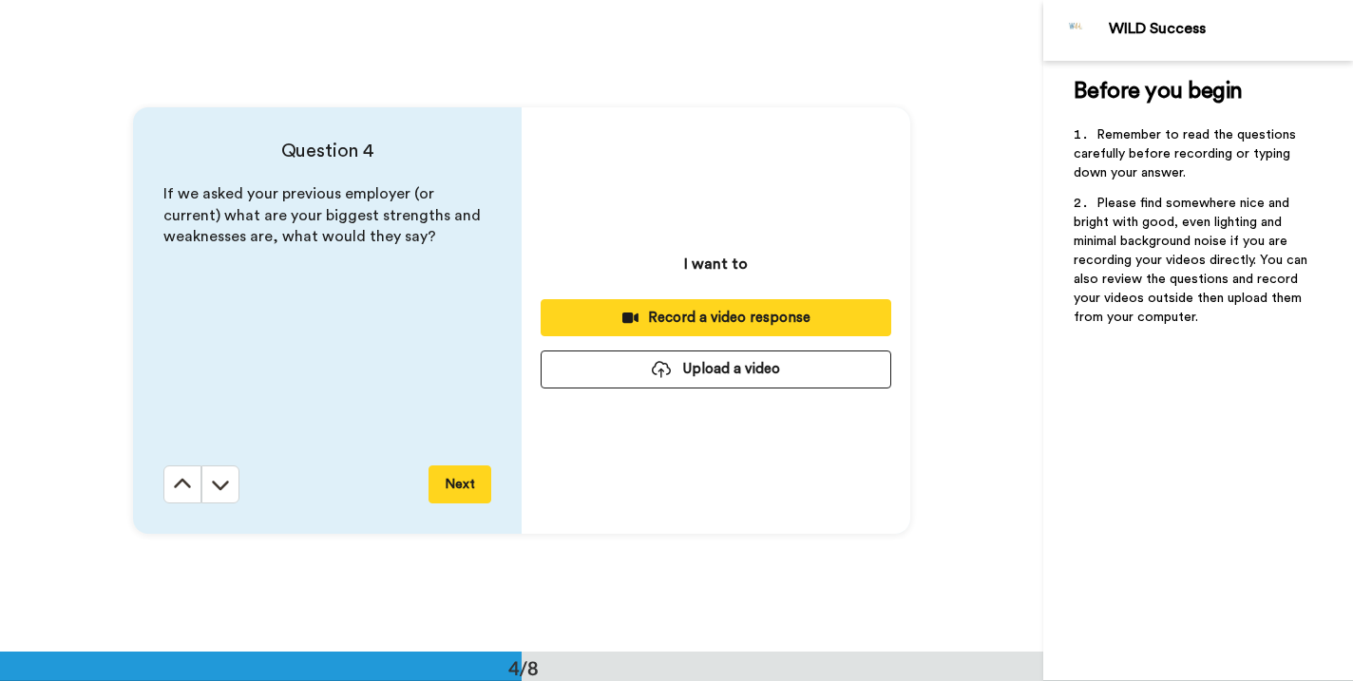
scroll to position [1957, 0]
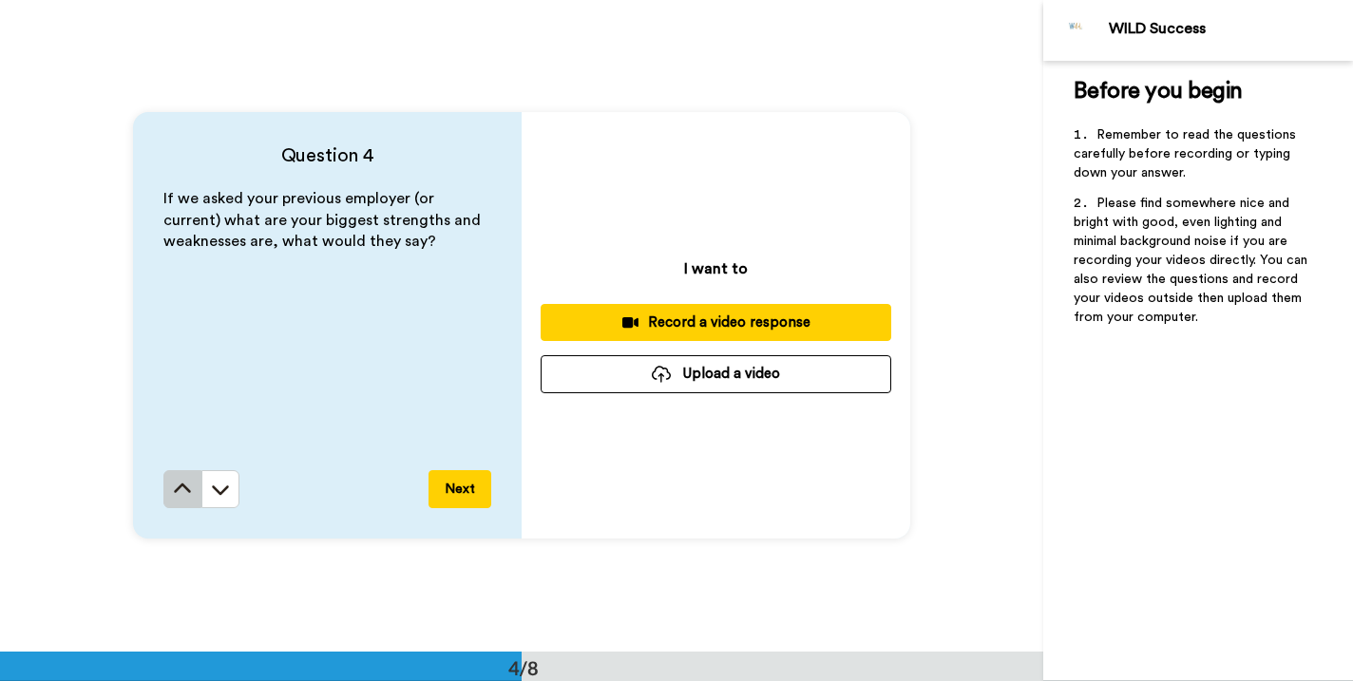
click at [184, 482] on icon at bounding box center [182, 489] width 19 height 19
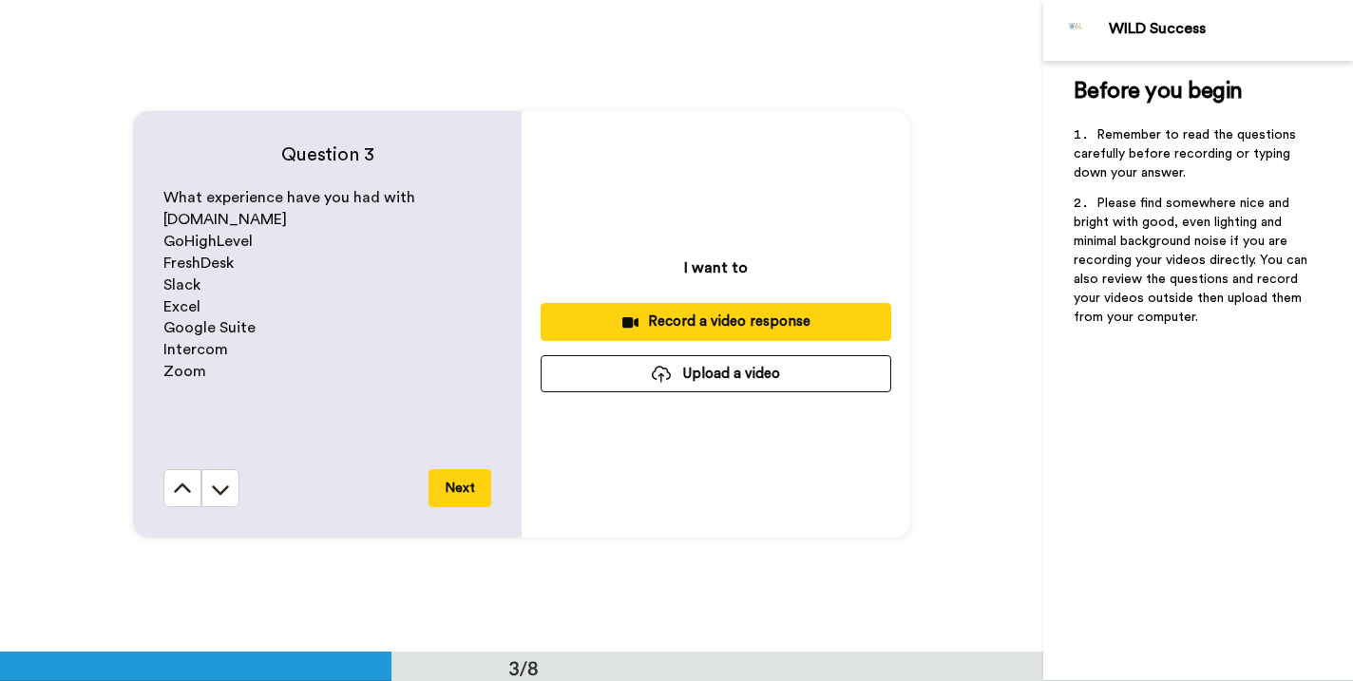
scroll to position [1304, 0]
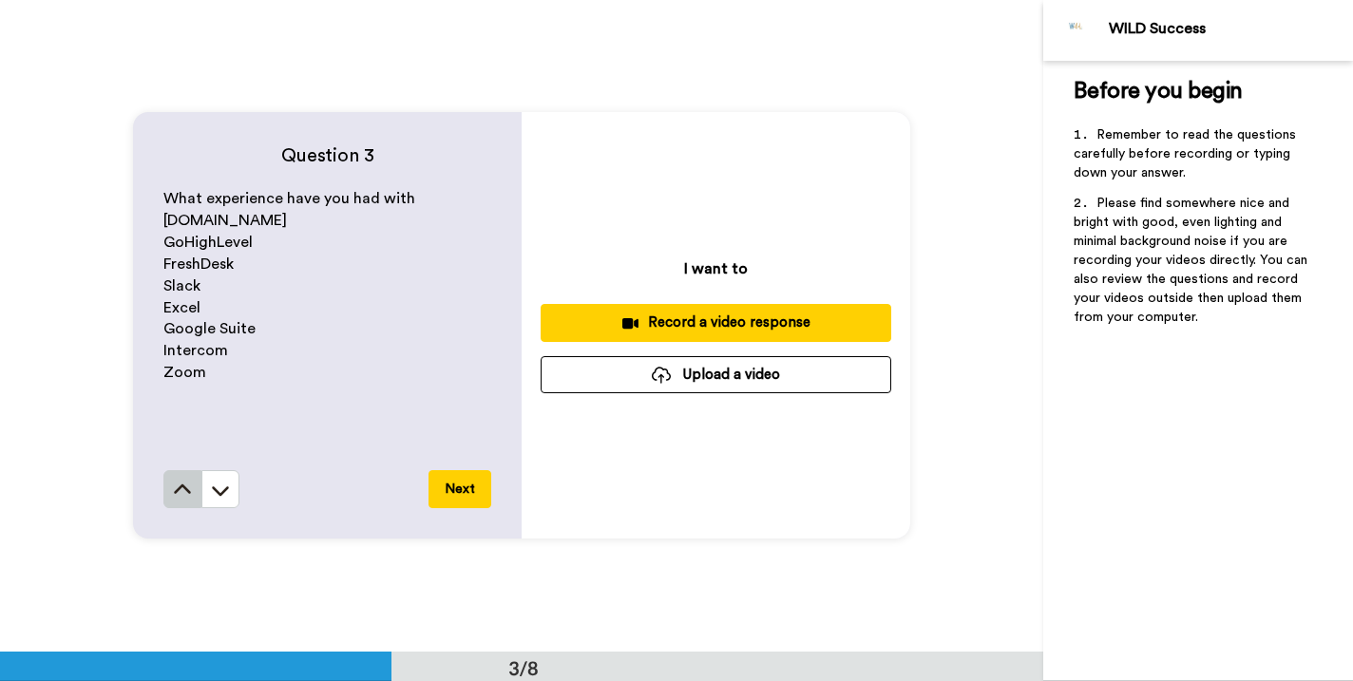
click at [191, 483] on icon at bounding box center [182, 490] width 19 height 19
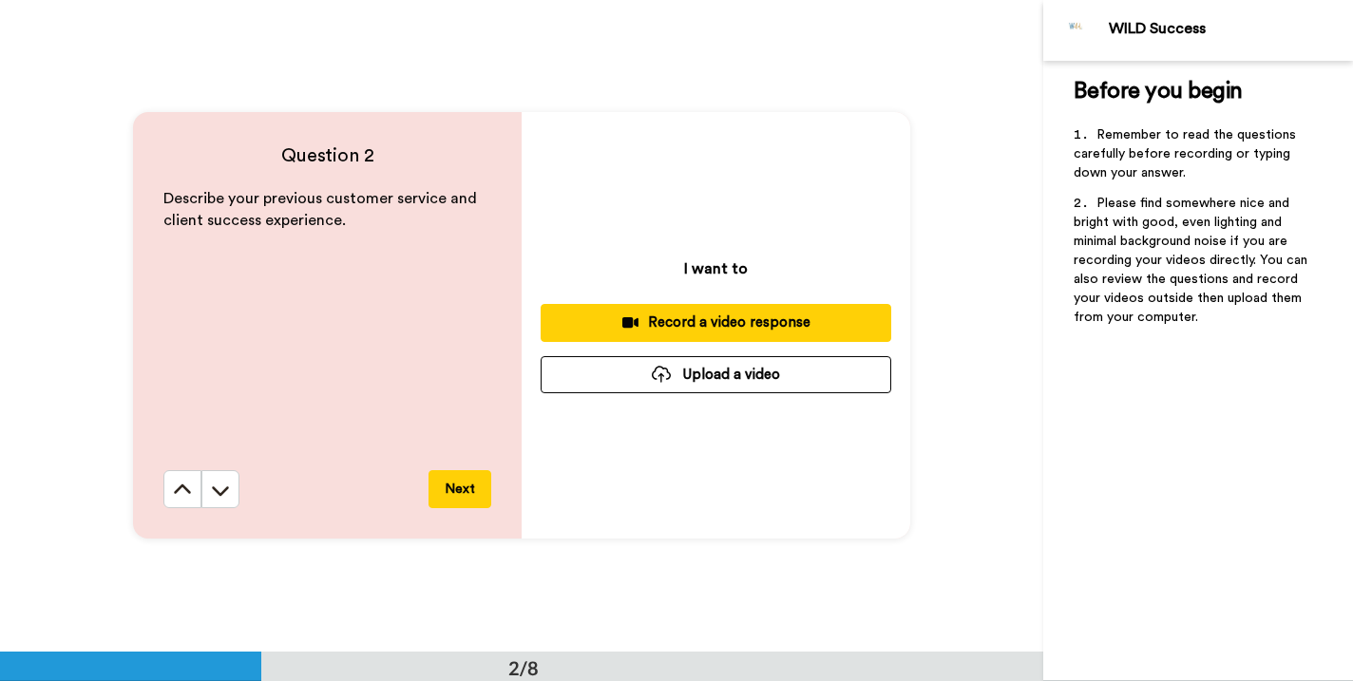
scroll to position [653, 0]
click at [184, 487] on icon at bounding box center [182, 489] width 17 height 10
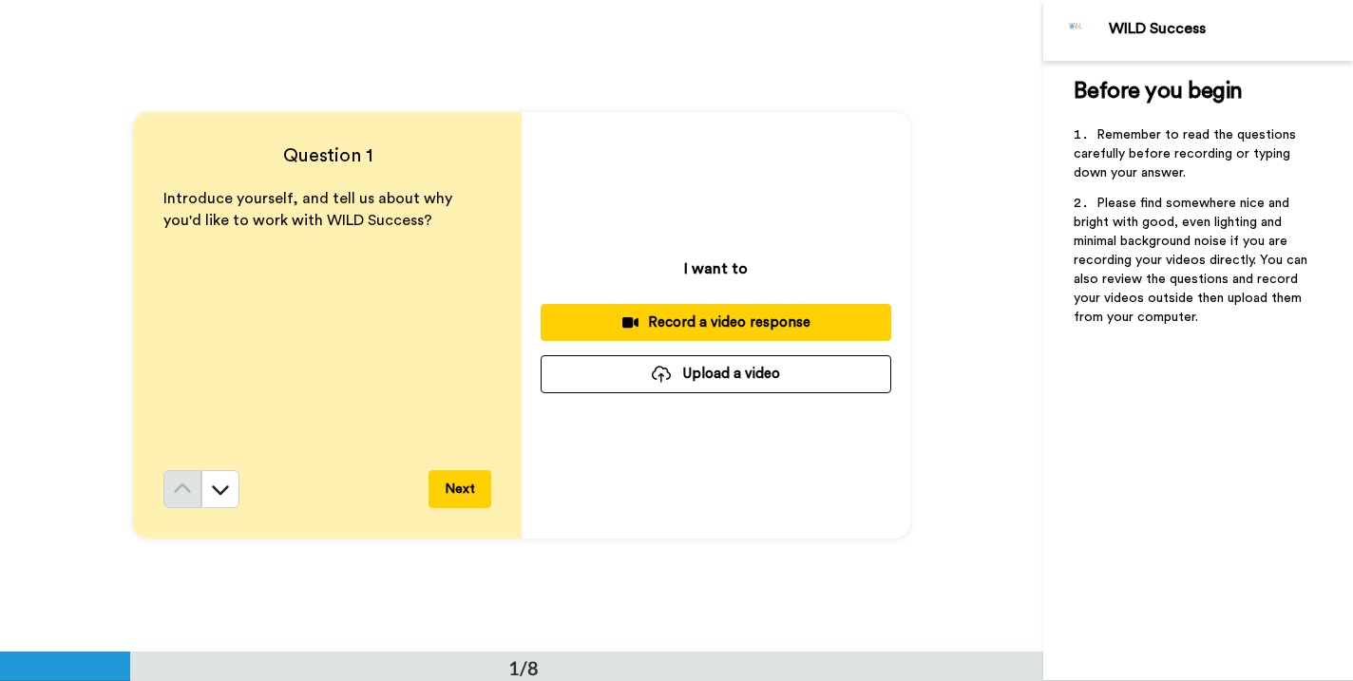
scroll to position [0, 0]
